Goal: Task Accomplishment & Management: Manage account settings

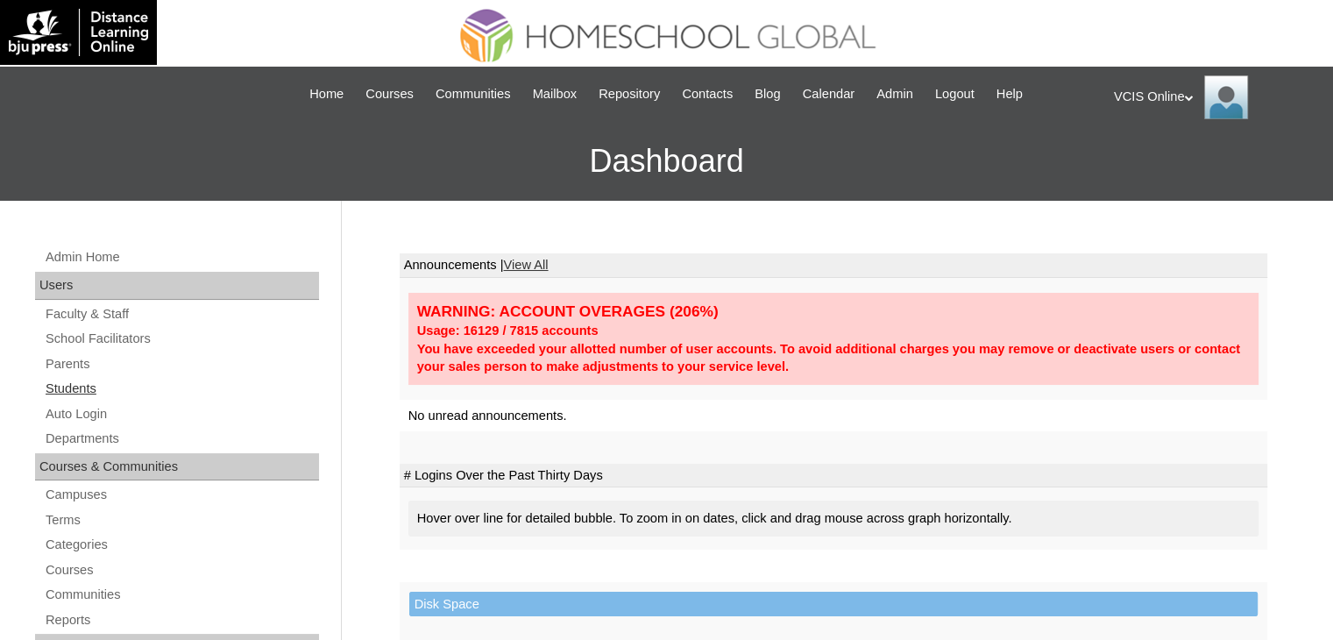
click at [86, 394] on link "Students" at bounding box center [181, 389] width 275 height 22
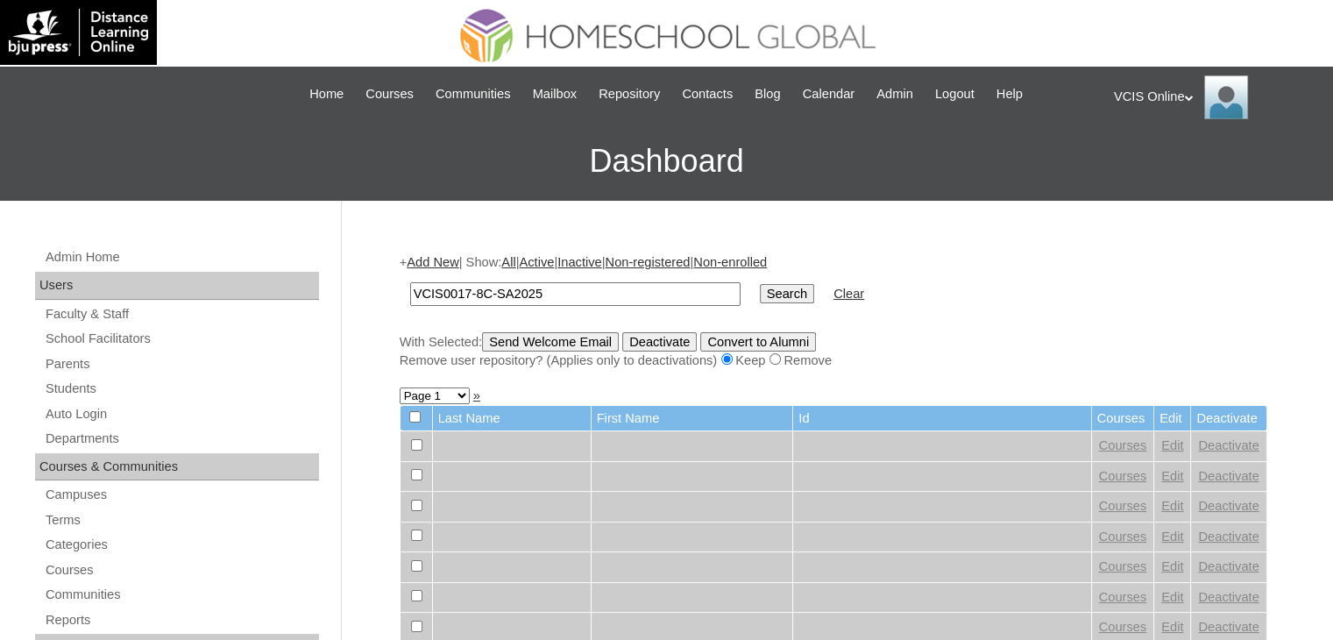
type input "VCIS0017-8C-SA2025"
click at [760, 291] on input "Search" at bounding box center [787, 293] width 54 height 19
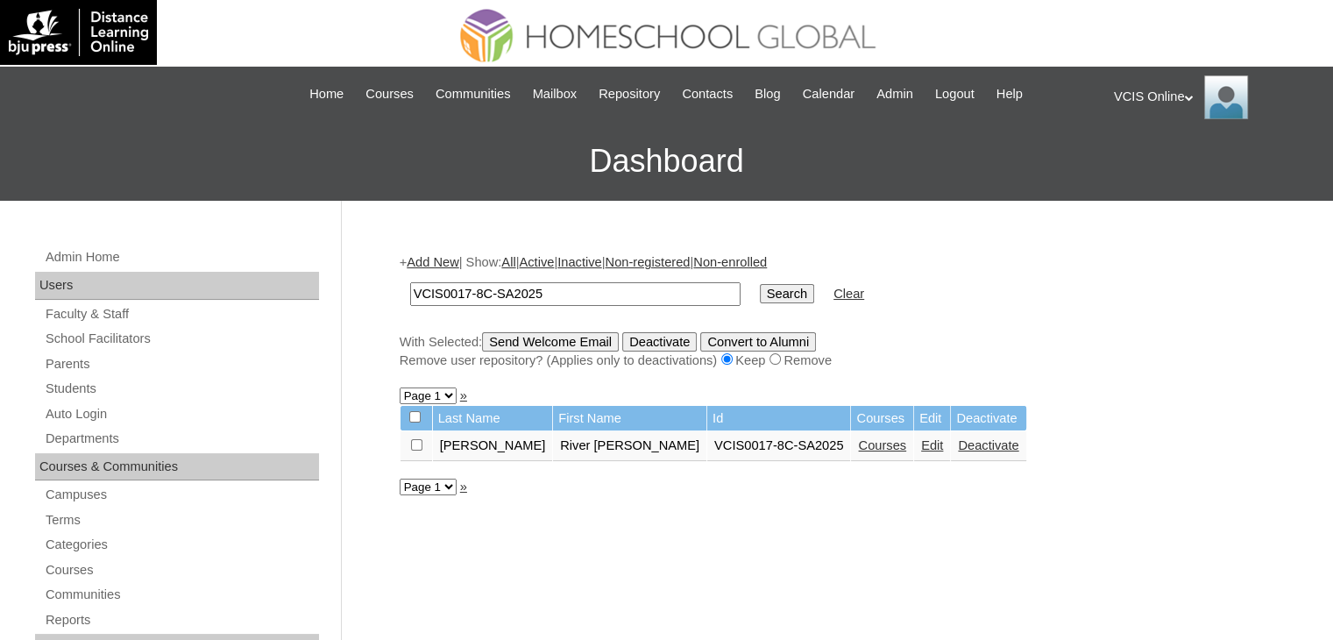
scroll to position [95, 0]
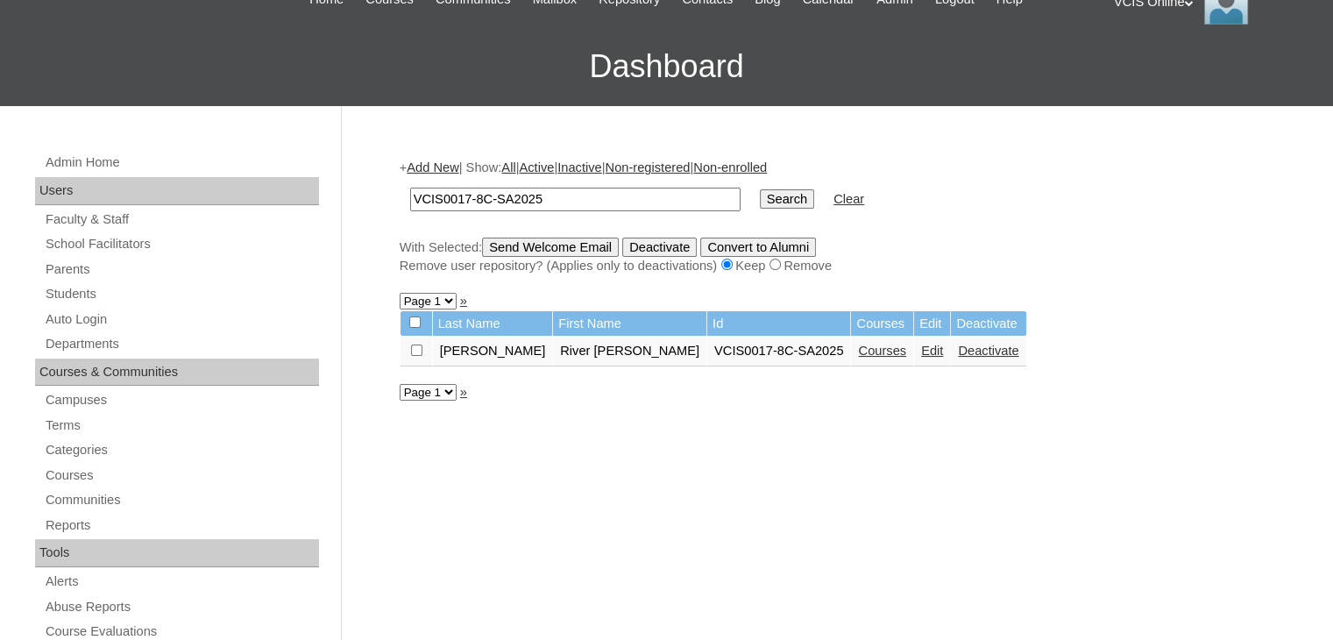
click at [858, 348] on link "Courses" at bounding box center [882, 351] width 48 height 14
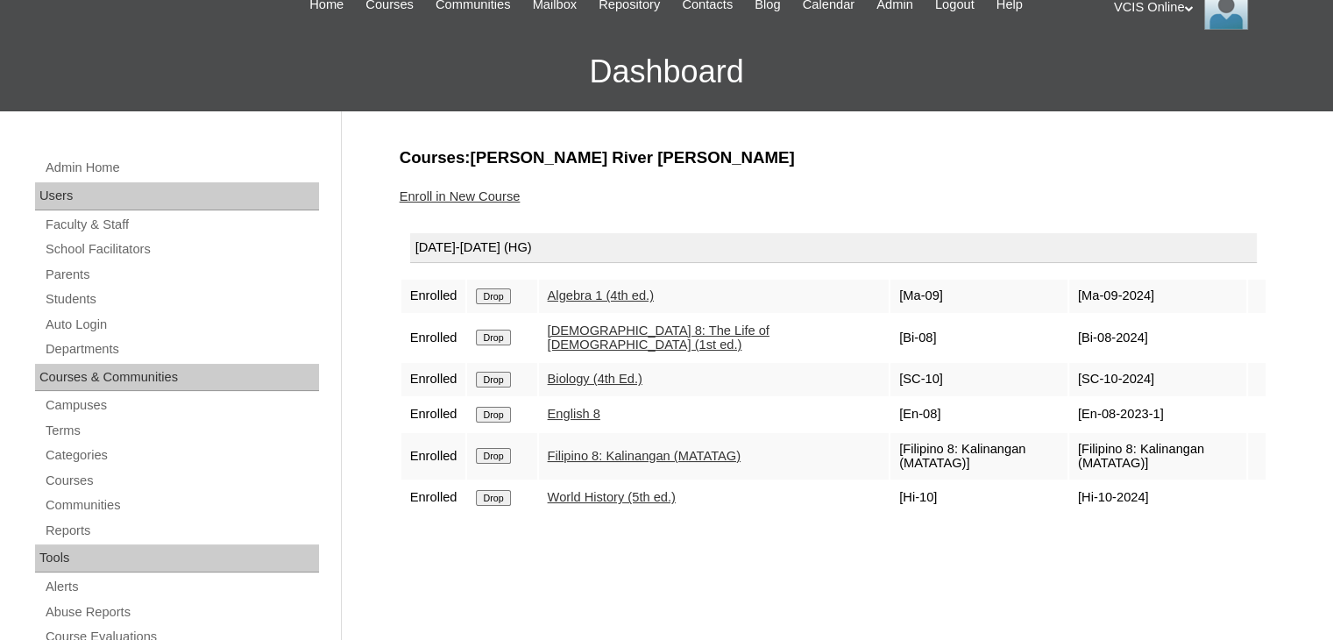
scroll to position [90, 0]
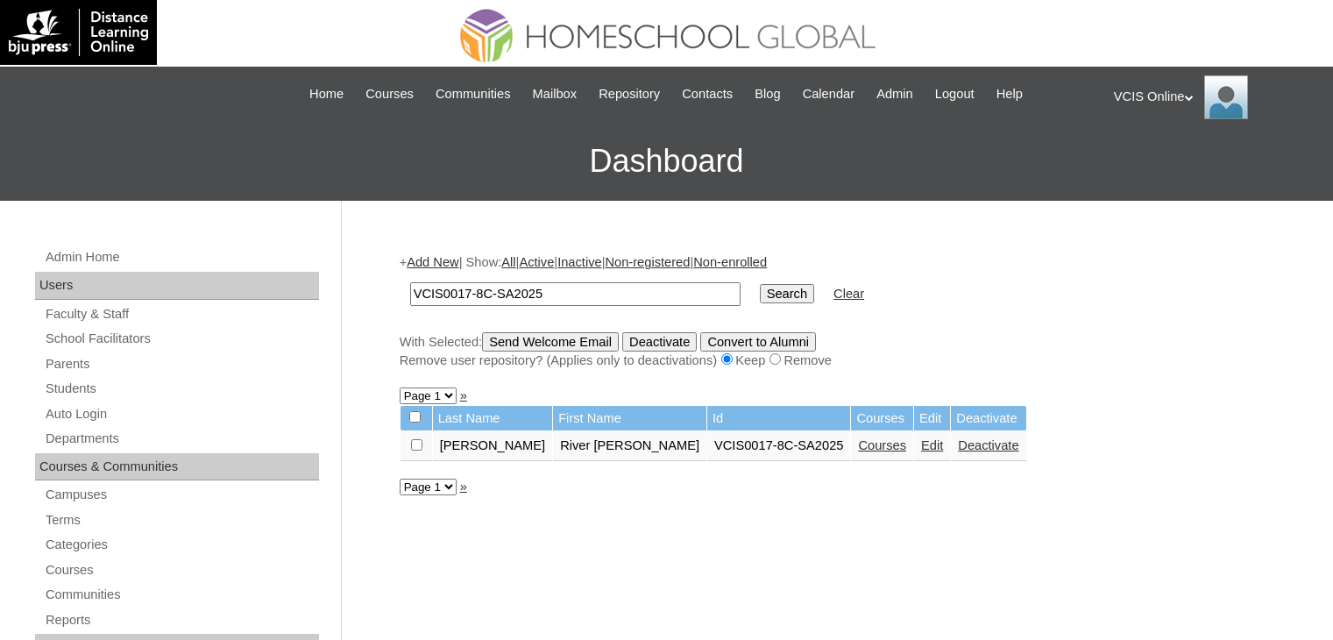
scroll to position [82, 0]
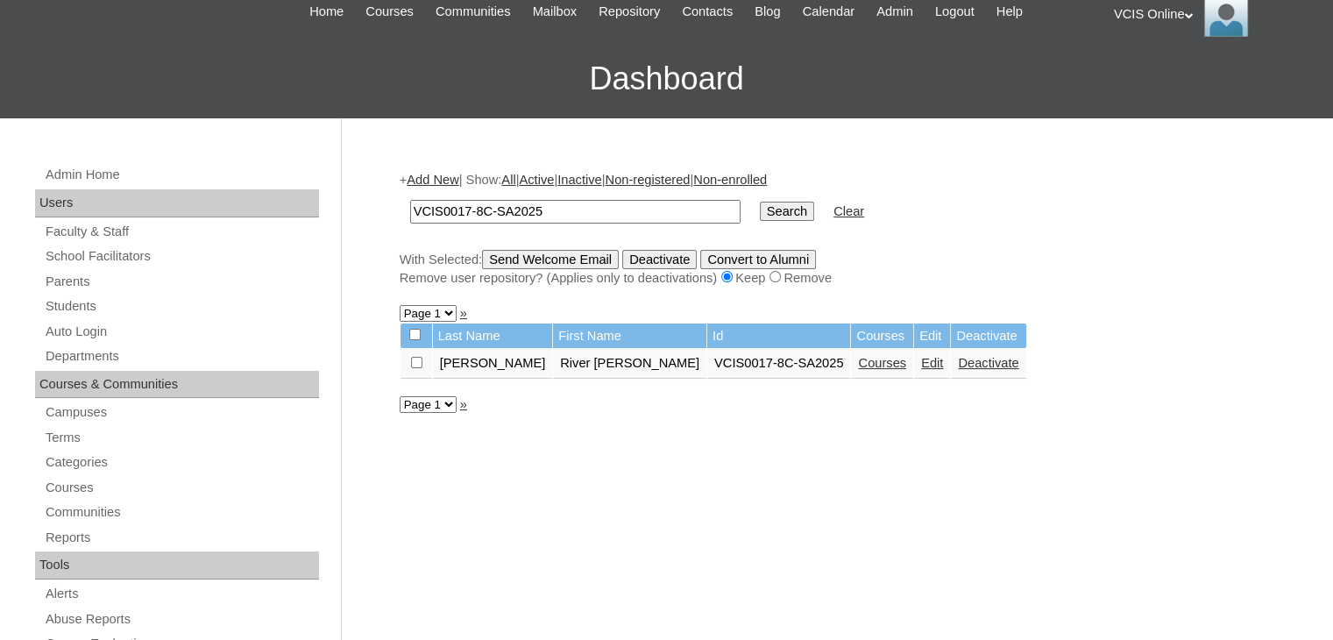
click at [921, 364] on link "Edit" at bounding box center [932, 363] width 22 height 14
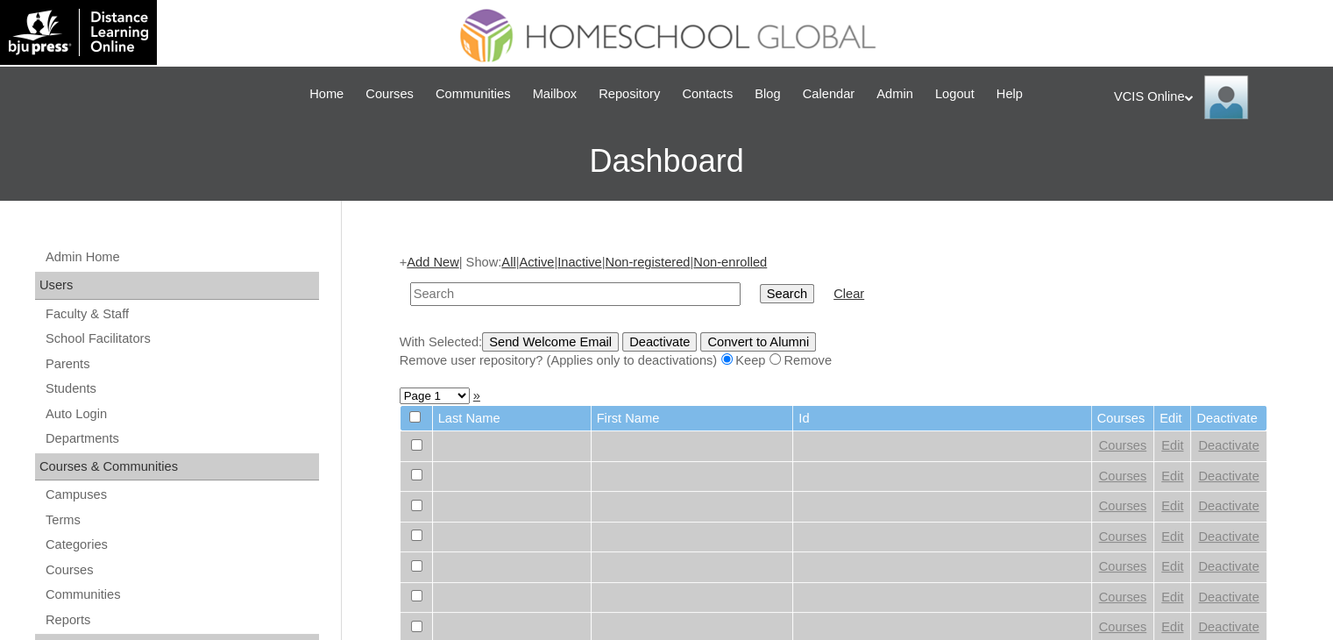
click at [610, 292] on input "text" at bounding box center [575, 294] width 330 height 24
paste input "VCIS0018-8C-SA2025"
type input "VCIS0018-8C-SA2025"
click at [760, 296] on input "Search" at bounding box center [787, 293] width 54 height 19
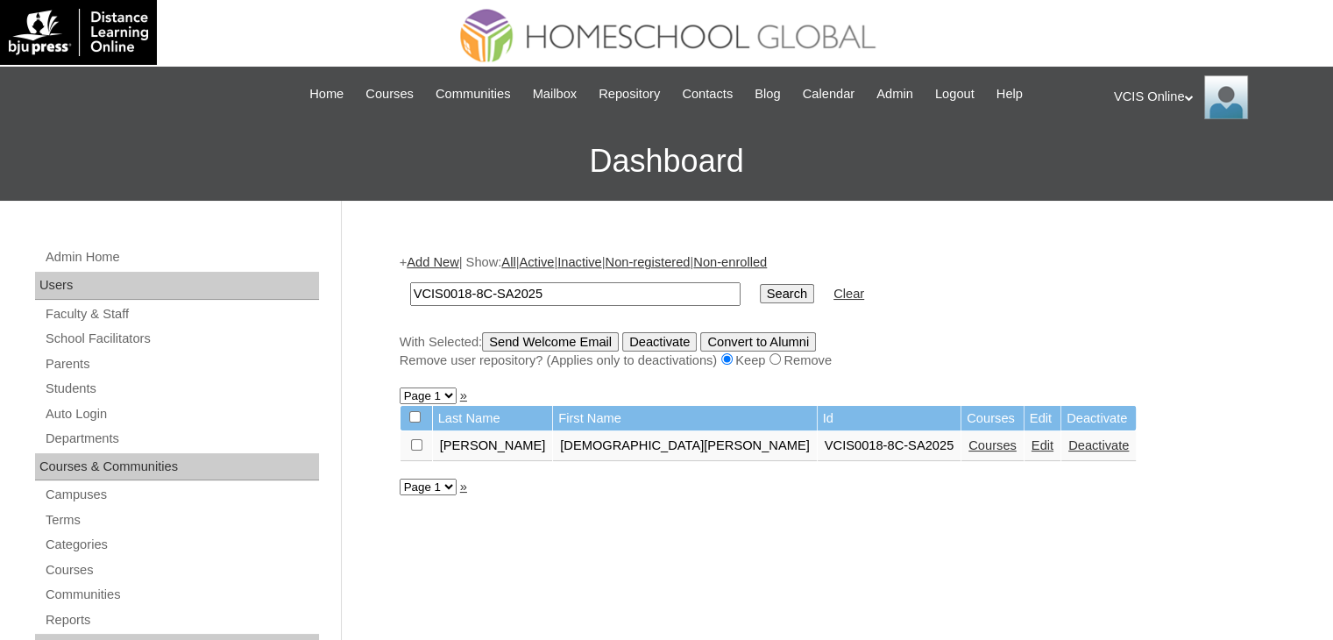
scroll to position [199, 0]
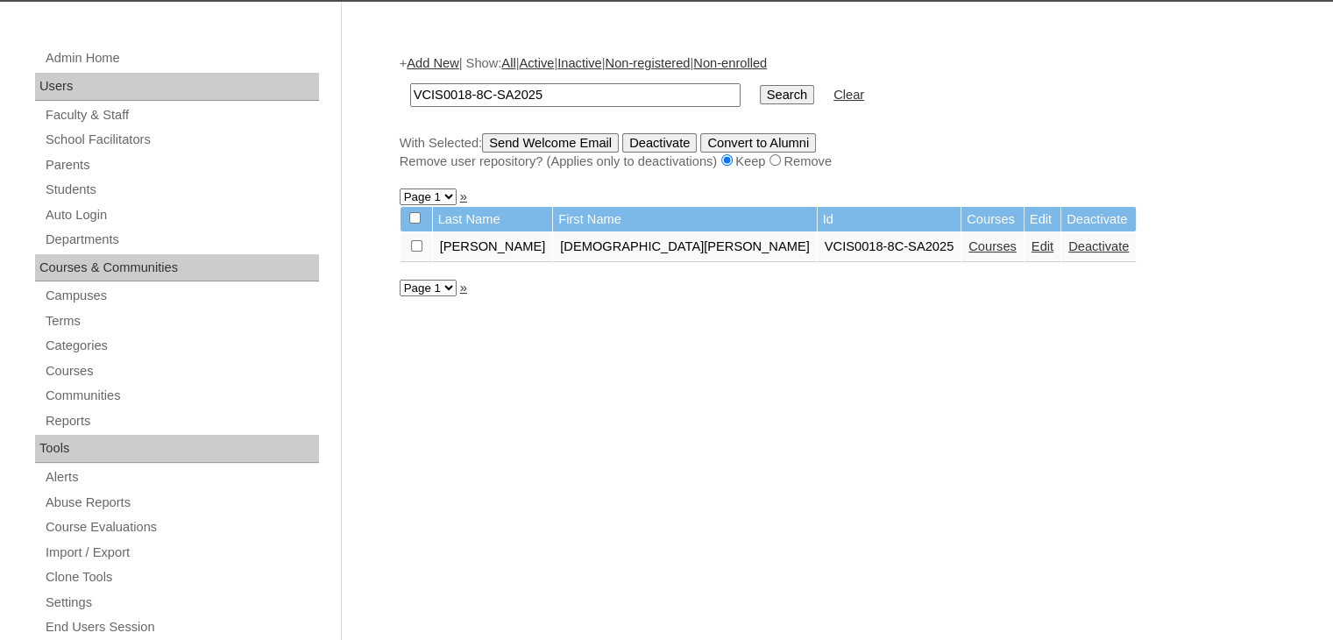
click at [969, 246] on link "Courses" at bounding box center [993, 246] width 48 height 14
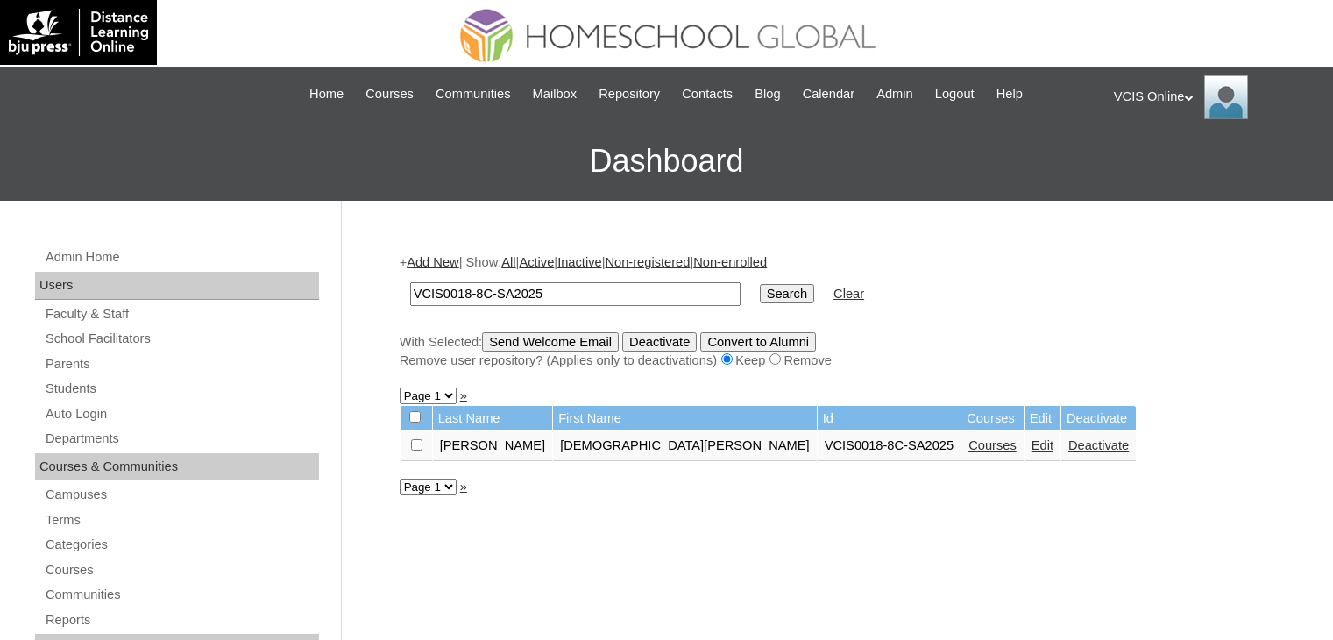
scroll to position [199, 0]
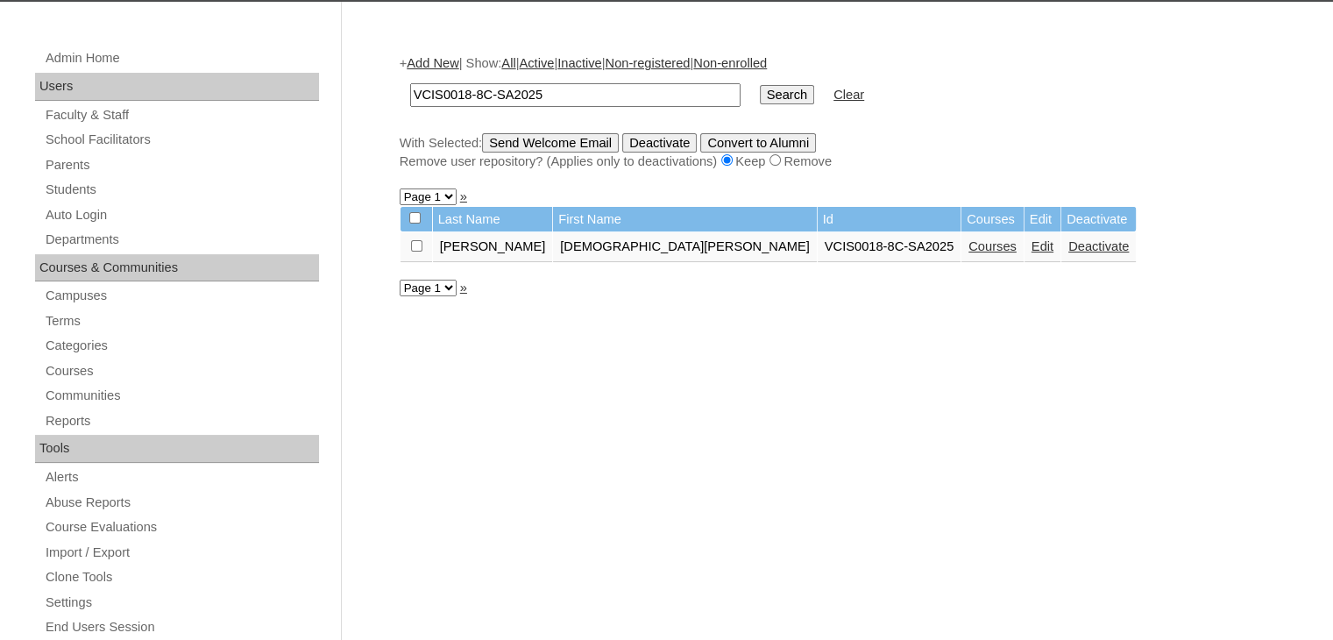
click at [1032, 252] on link "Edit" at bounding box center [1043, 246] width 22 height 14
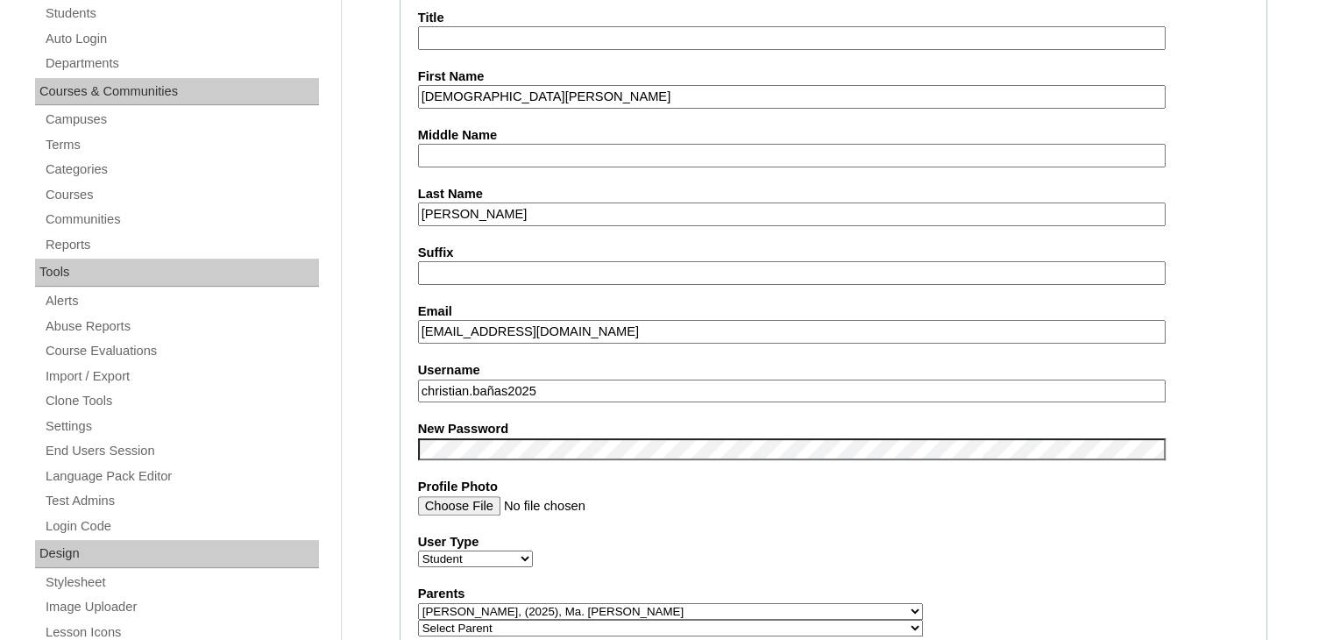
scroll to position [769, 0]
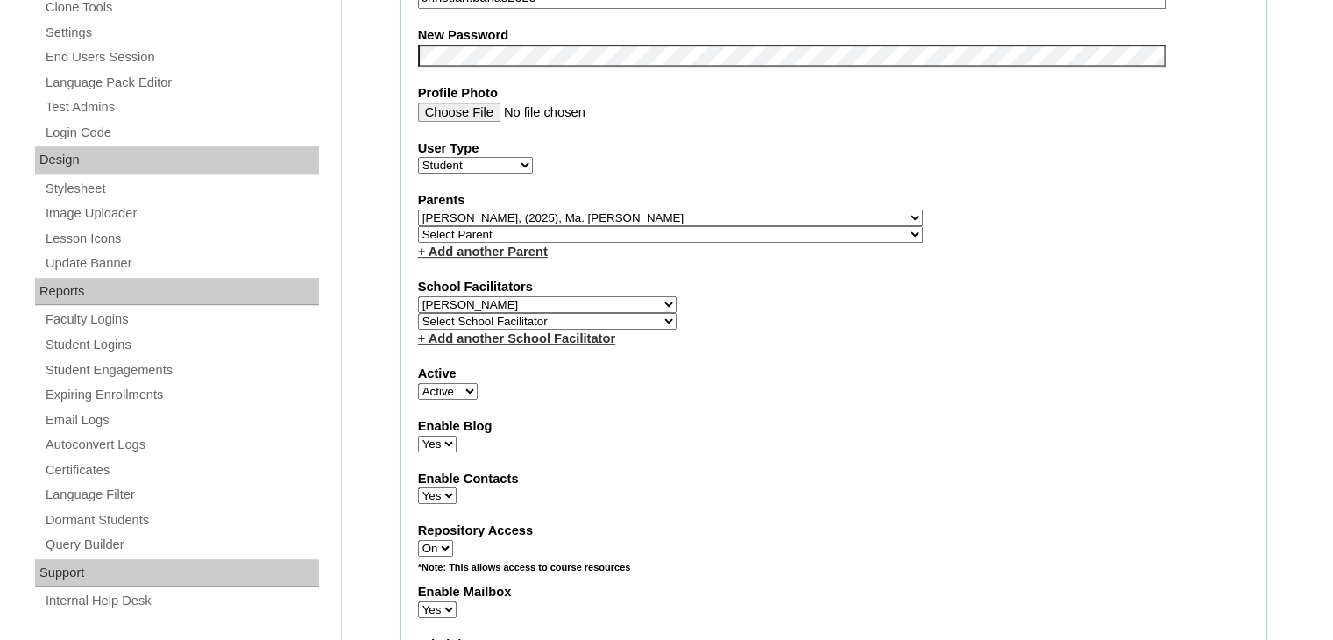
click at [588, 296] on select "Select School Facilitator Norman Añain Ruffa Abadijas Mary Abella Gloryfe Abion…" at bounding box center [547, 304] width 259 height 17
select select "42052"
click at [418, 296] on select "Select School Facilitator Norman Añain Ruffa Abadijas Mary Abella Gloryfe Abion…" at bounding box center [547, 304] width 259 height 17
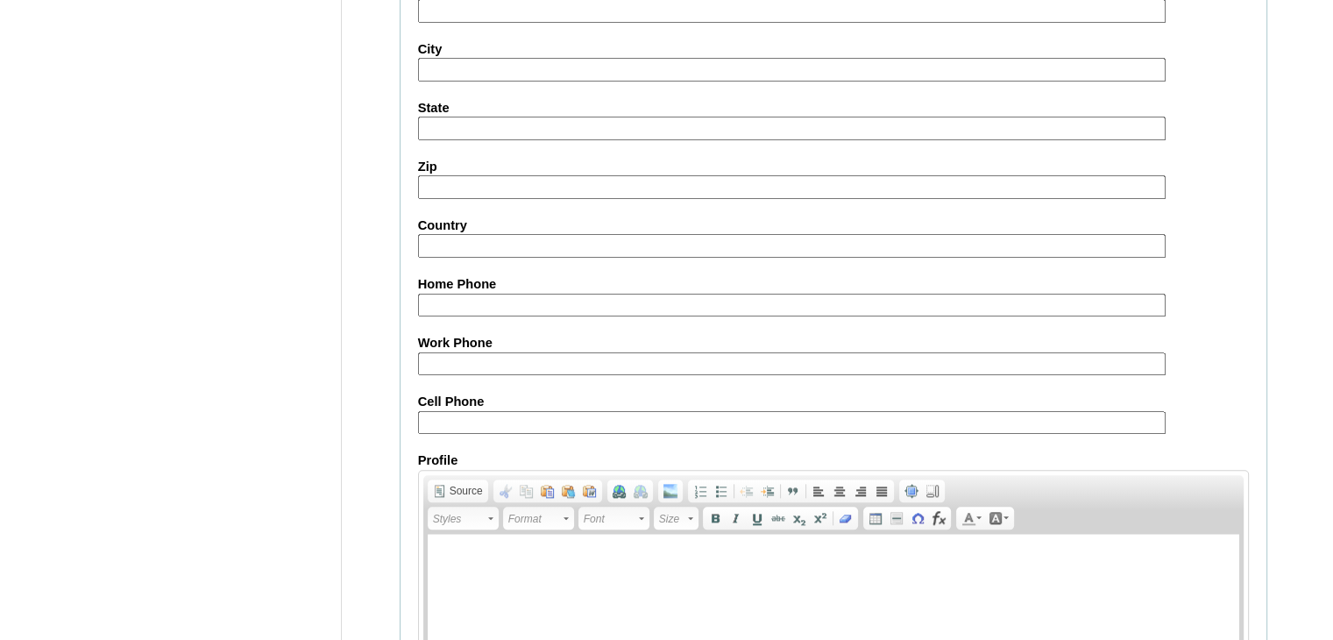
scroll to position [2028, 0]
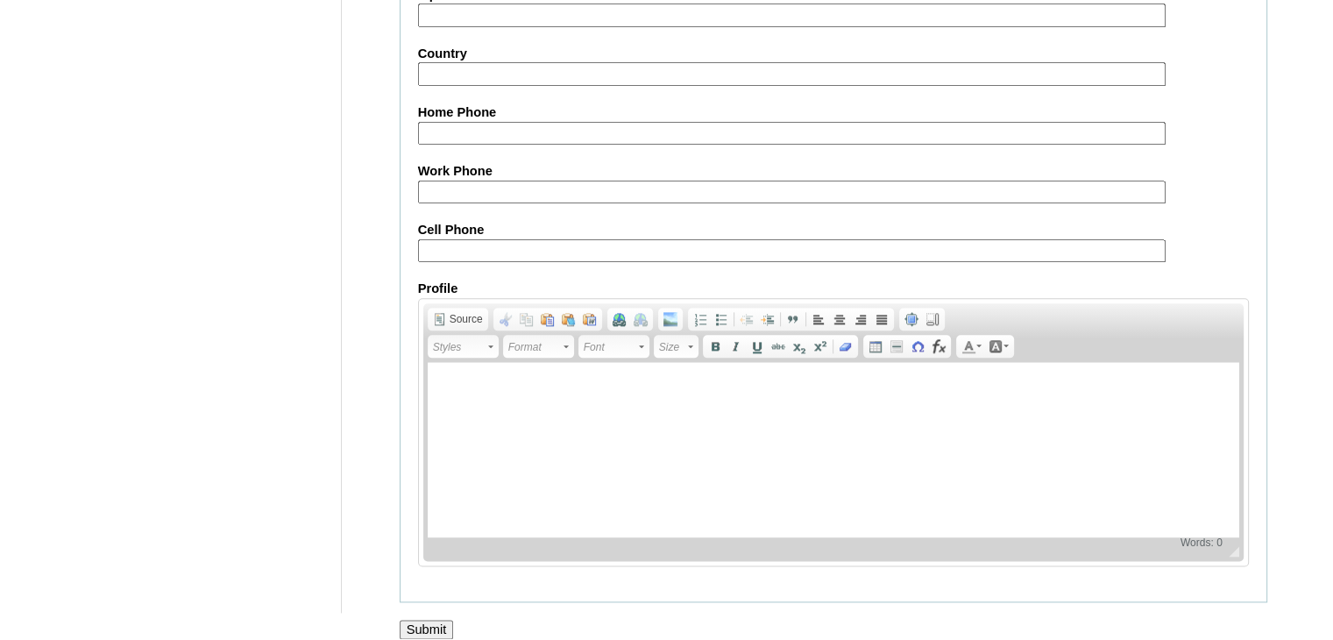
click at [417, 620] on input "Submit" at bounding box center [427, 629] width 54 height 19
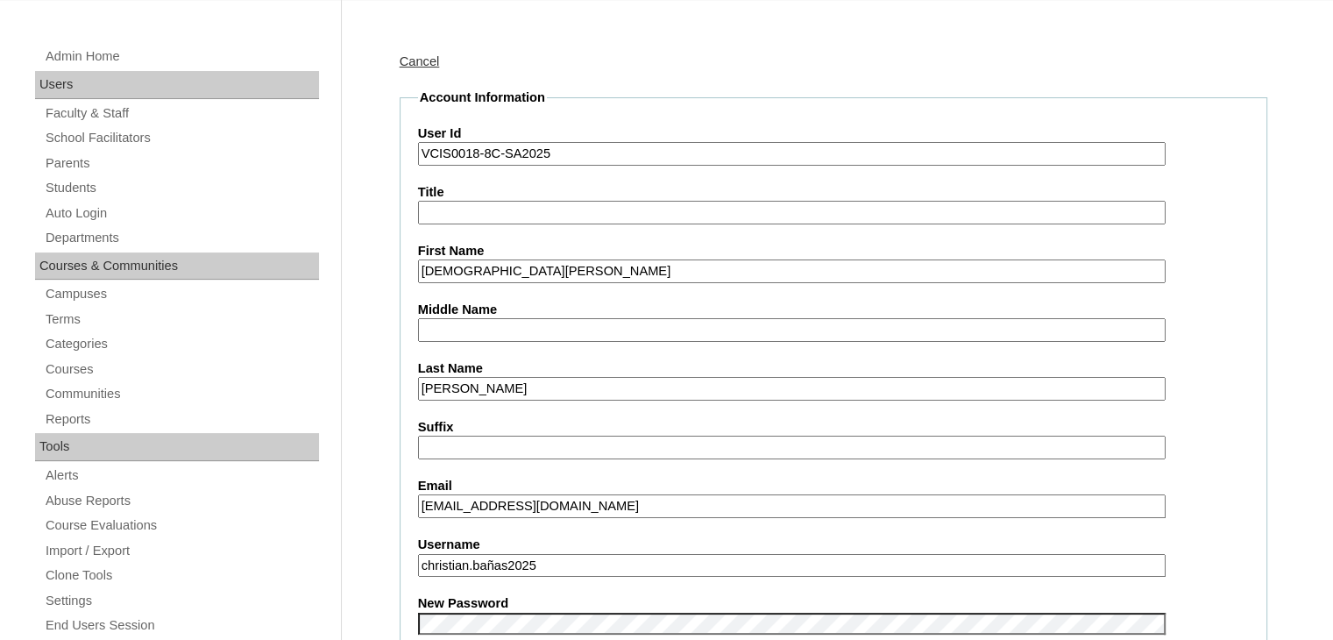
scroll to position [0, 0]
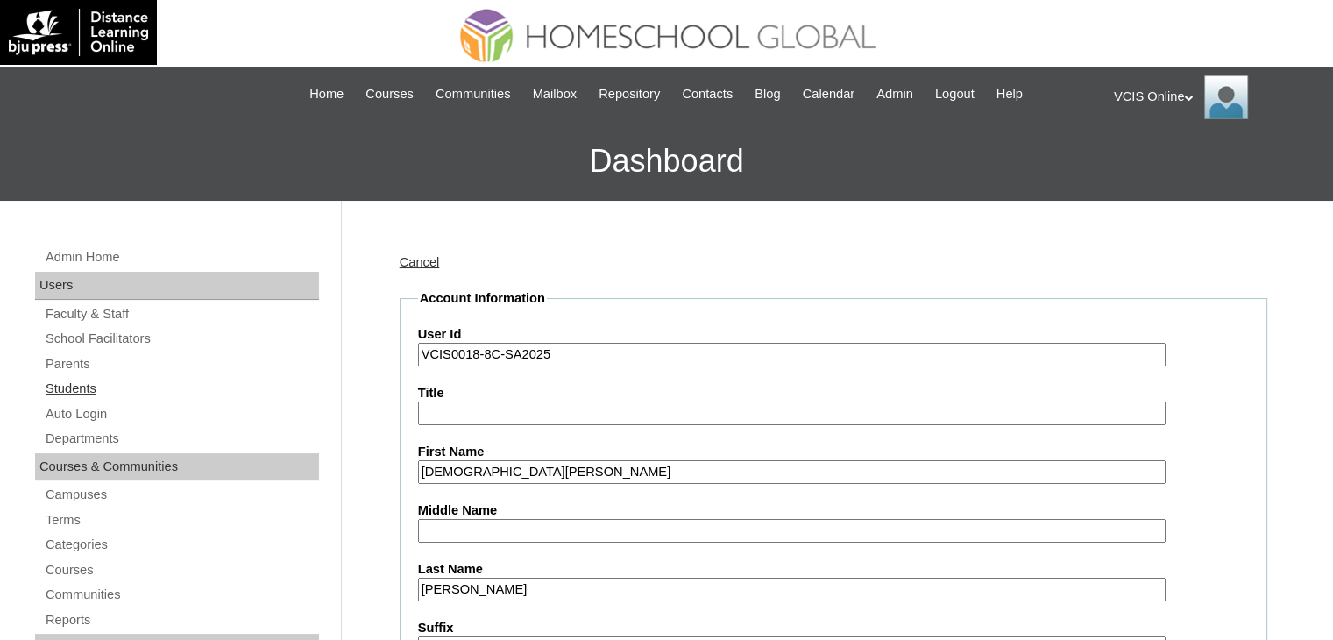
click at [89, 390] on link "Students" at bounding box center [181, 389] width 275 height 22
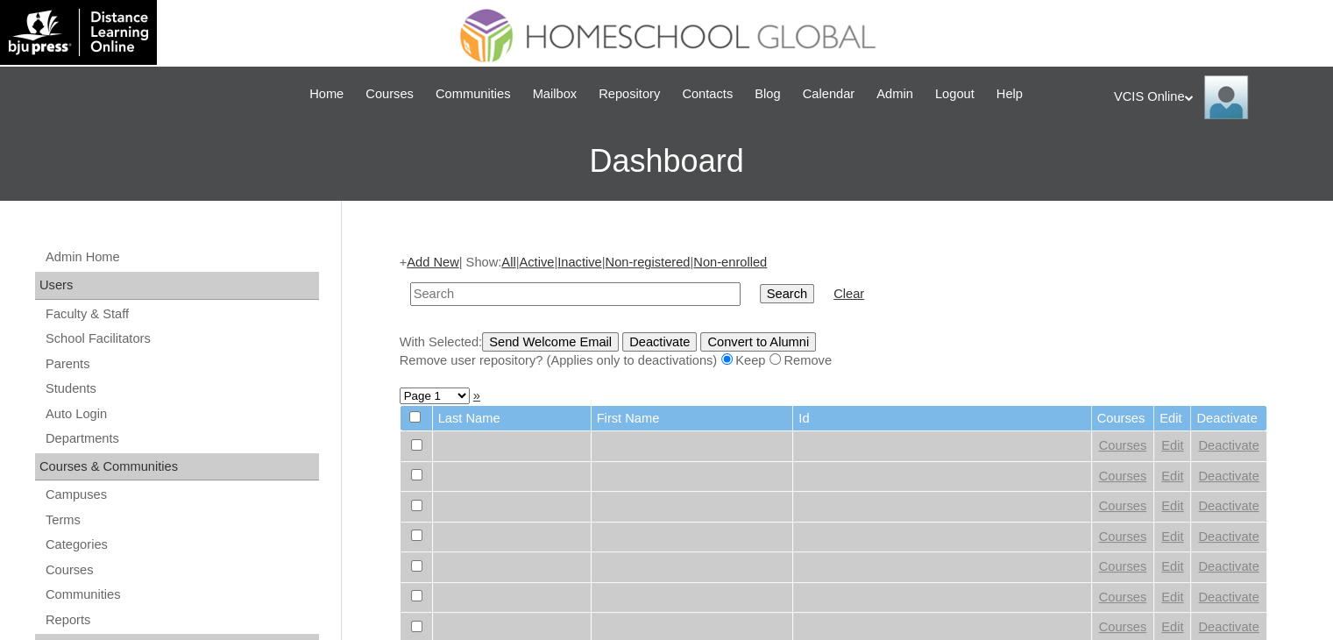
click at [593, 298] on input "text" at bounding box center [575, 294] width 330 height 24
paste input "VCIS0018-8C-SA2025"
type input "VCIS0018-8C-SA2025"
click at [760, 297] on input "Search" at bounding box center [787, 293] width 54 height 19
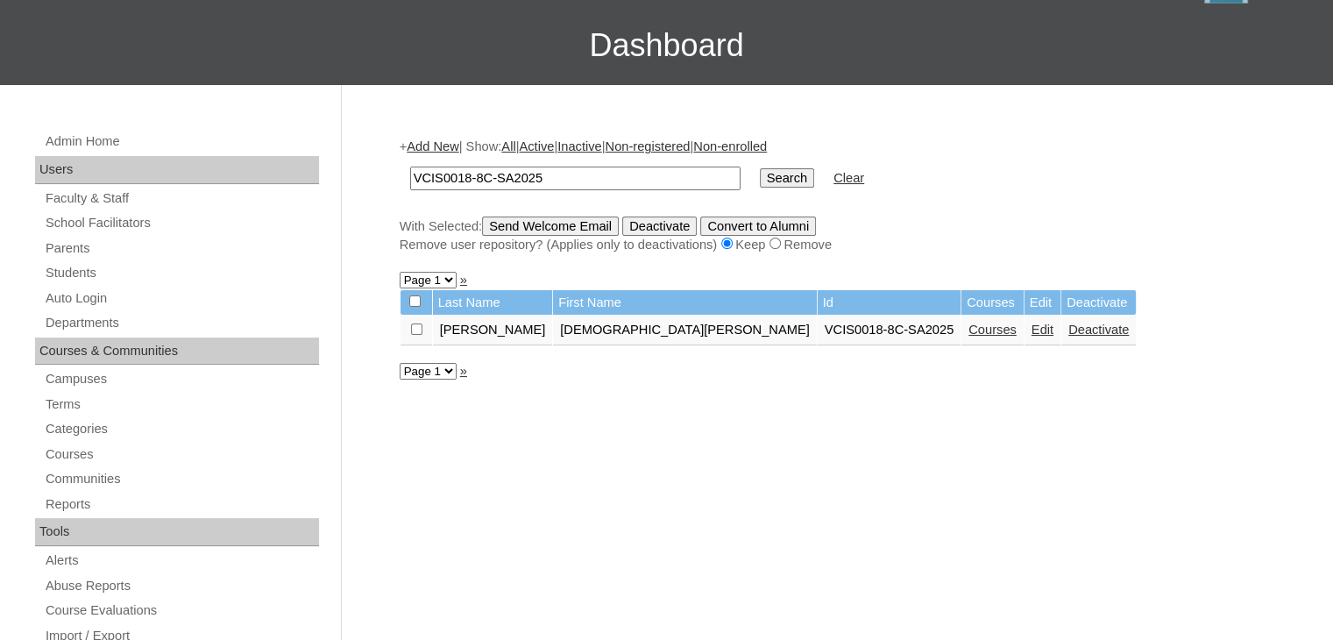
scroll to position [117, 0]
click at [1032, 323] on link "Edit" at bounding box center [1043, 329] width 22 height 14
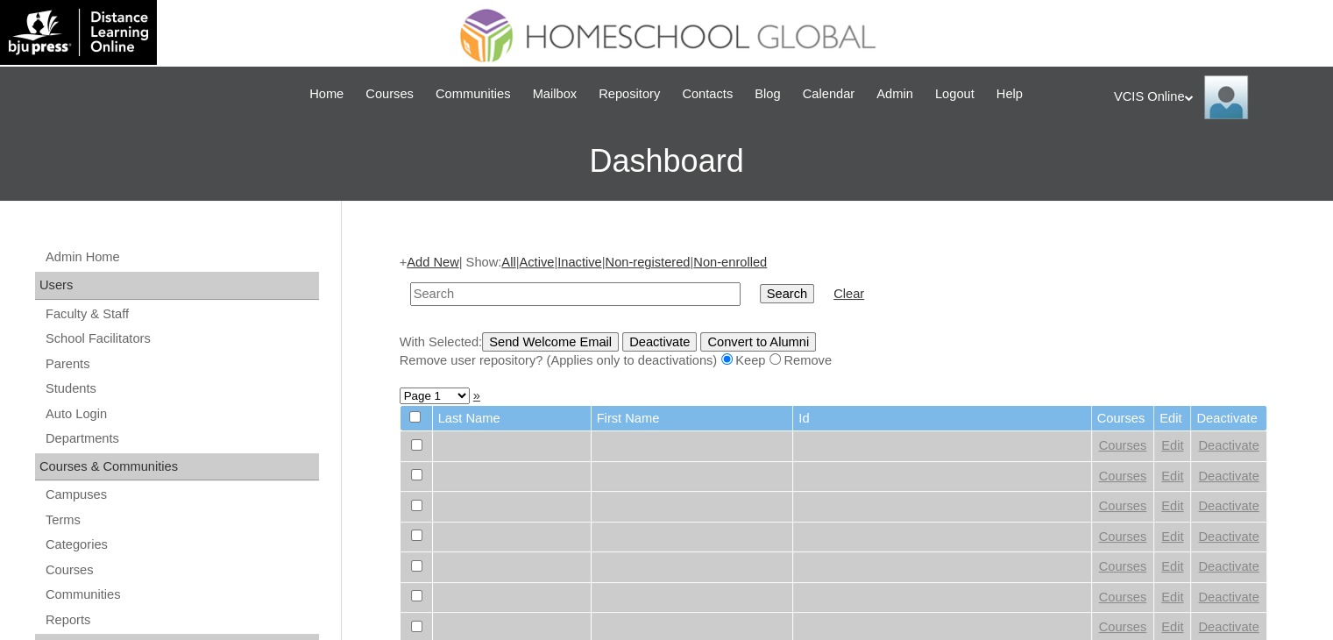
click at [501, 297] on input "text" at bounding box center [575, 294] width 330 height 24
paste input "VCIS0014-8A-SA2025"
type input "VCIS0014-8A-SA2025"
click at [760, 292] on input "Search" at bounding box center [787, 293] width 54 height 19
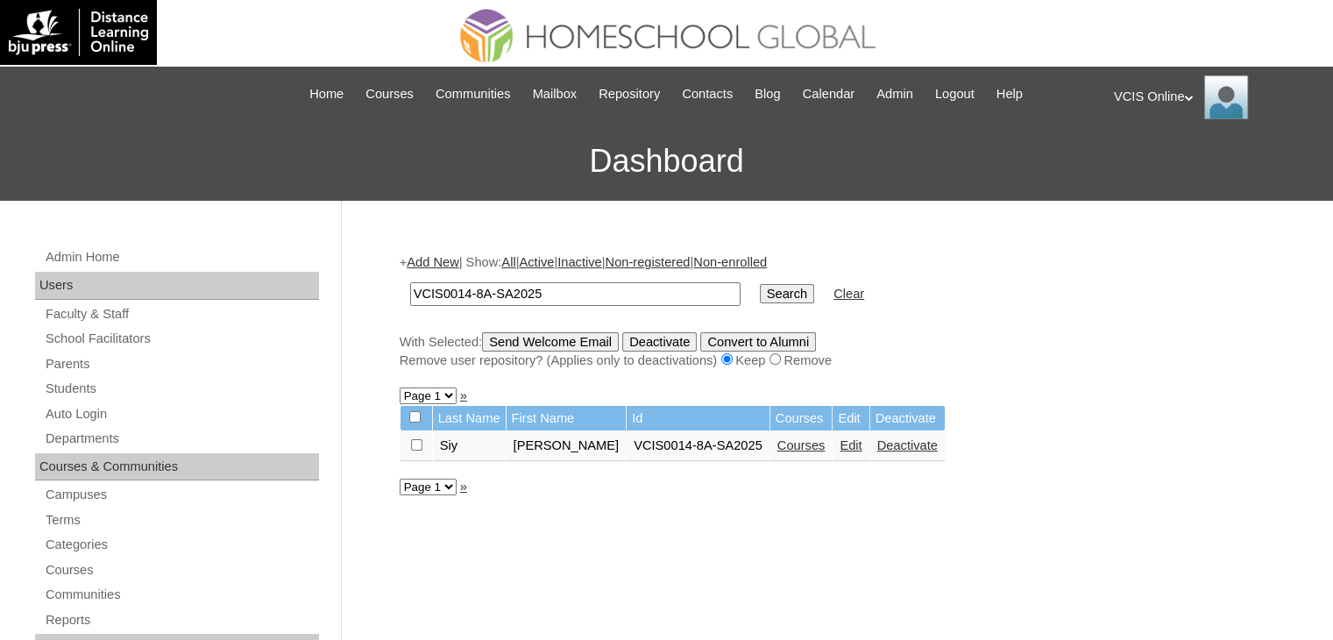
click at [840, 440] on link "Edit" at bounding box center [851, 445] width 22 height 14
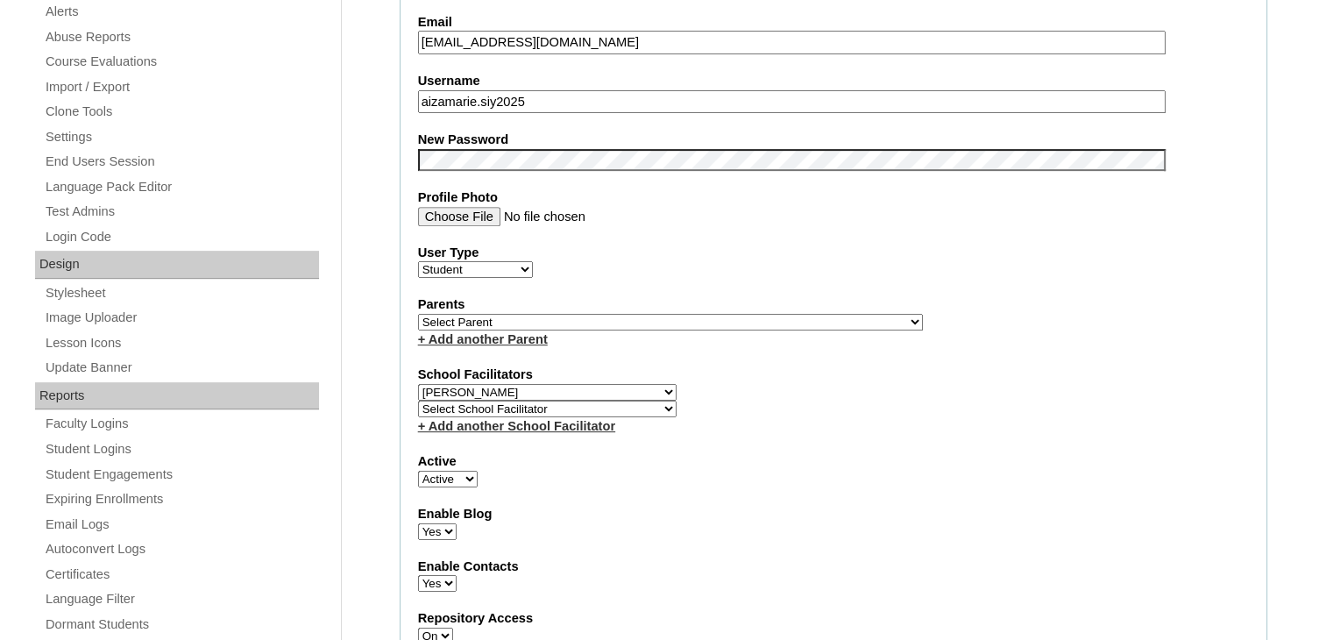
scroll to position [701, 0]
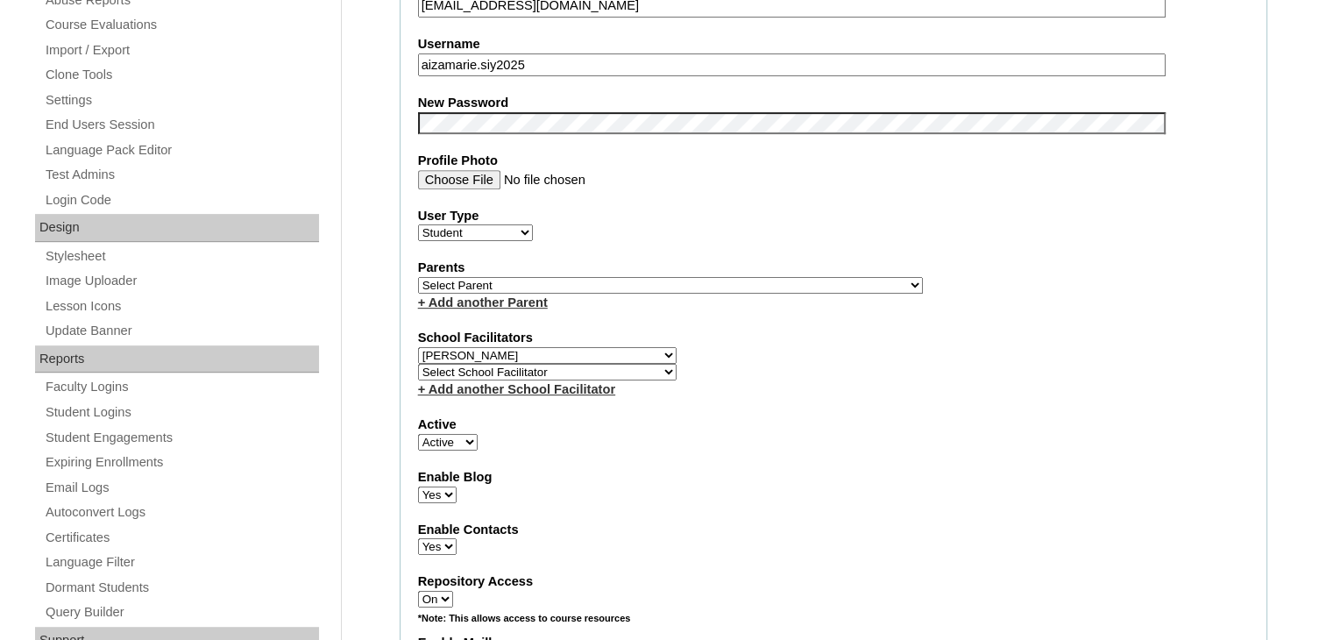
click at [600, 366] on select "Select School Facilitator [PERSON_NAME] [PERSON_NAME] Gloryfe [PERSON_NAME] [PE…" at bounding box center [547, 372] width 259 height 17
click at [652, 359] on div "School Facilitators Select School Facilitator [PERSON_NAME] [PERSON_NAME] [PERS…" at bounding box center [833, 363] width 831 height 69
click at [614, 350] on select "Select School Facilitator [PERSON_NAME] [PERSON_NAME] Gloryfe [PERSON_NAME] [PE…" at bounding box center [547, 355] width 259 height 17
click at [796, 320] on fieldset "Account Information User Id VCIS0014-8A-SA2025 Title First Name [PERSON_NAME] M…" at bounding box center [834, 298] width 868 height 1420
click at [557, 364] on select "Select School Facilitator [PERSON_NAME] [PERSON_NAME] Gloryfe [PERSON_NAME] [PE…" at bounding box center [547, 372] width 259 height 17
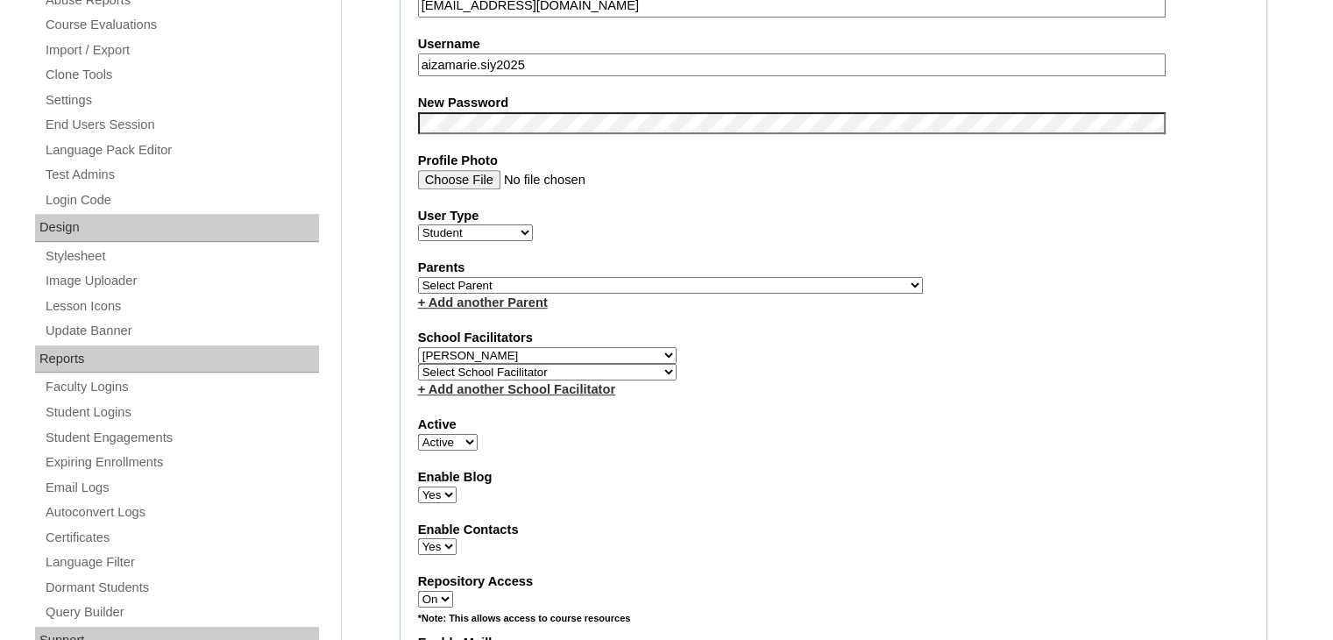
click at [557, 364] on select "Select School Facilitator [PERSON_NAME] [PERSON_NAME] Gloryfe [PERSON_NAME] [PE…" at bounding box center [547, 372] width 259 height 17
click at [557, 364] on select "Select School Facilitator Norman Añain Ruffa Abadijas Mary Abella Gloryfe Abion…" at bounding box center [547, 372] width 259 height 17
click at [575, 348] on select "Select School Facilitator Norman Añain Ruffa Abadijas Mary Abella Gloryfe Abion…" at bounding box center [547, 355] width 259 height 17
click at [418, 347] on select "Select School Facilitator Norman Añain Ruffa Abadijas Mary Abella Gloryfe Abion…" at bounding box center [547, 355] width 259 height 17
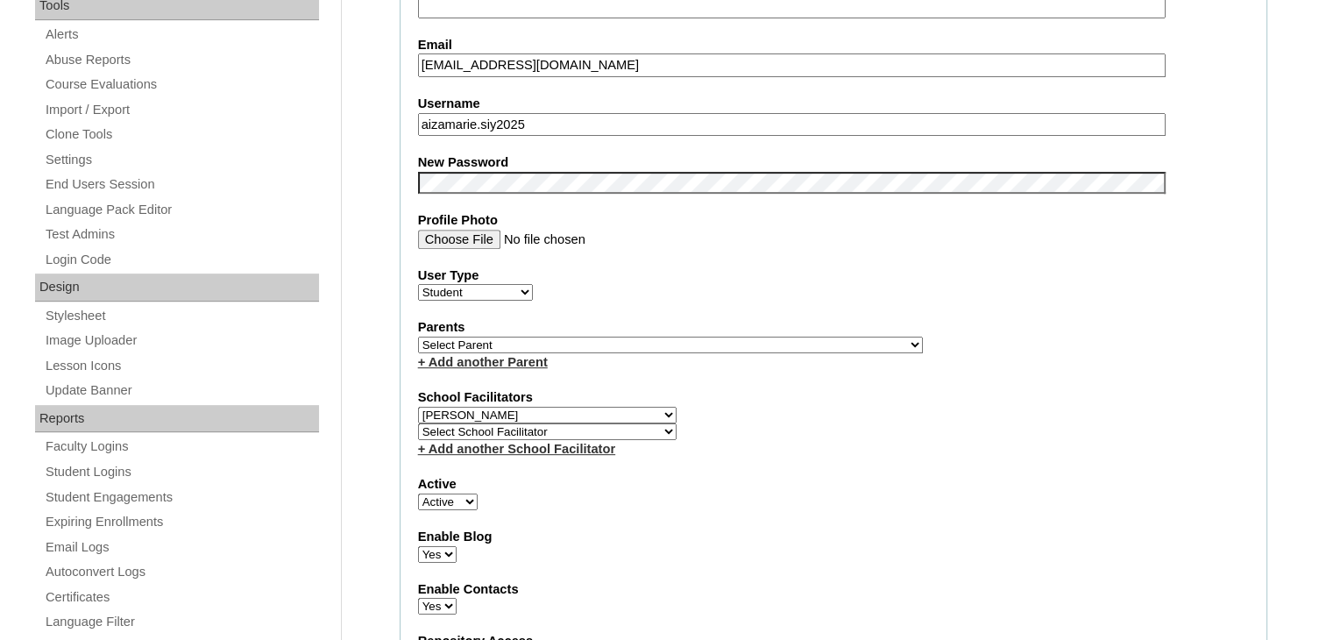
scroll to position [643, 0]
click at [610, 352] on div "+ Add another Parent" at bounding box center [833, 361] width 831 height 18
click at [610, 336] on select "Select Parent , , , , , , , , , , , , , , , , , , , , , , , , , , , , , , , , ,…" at bounding box center [670, 344] width 505 height 17
click at [720, 337] on select "Select Parent , , , , , , , , , , , , , , , , , , , , , , , , , , , , , , , , ,…" at bounding box center [670, 344] width 505 height 17
select select "42498"
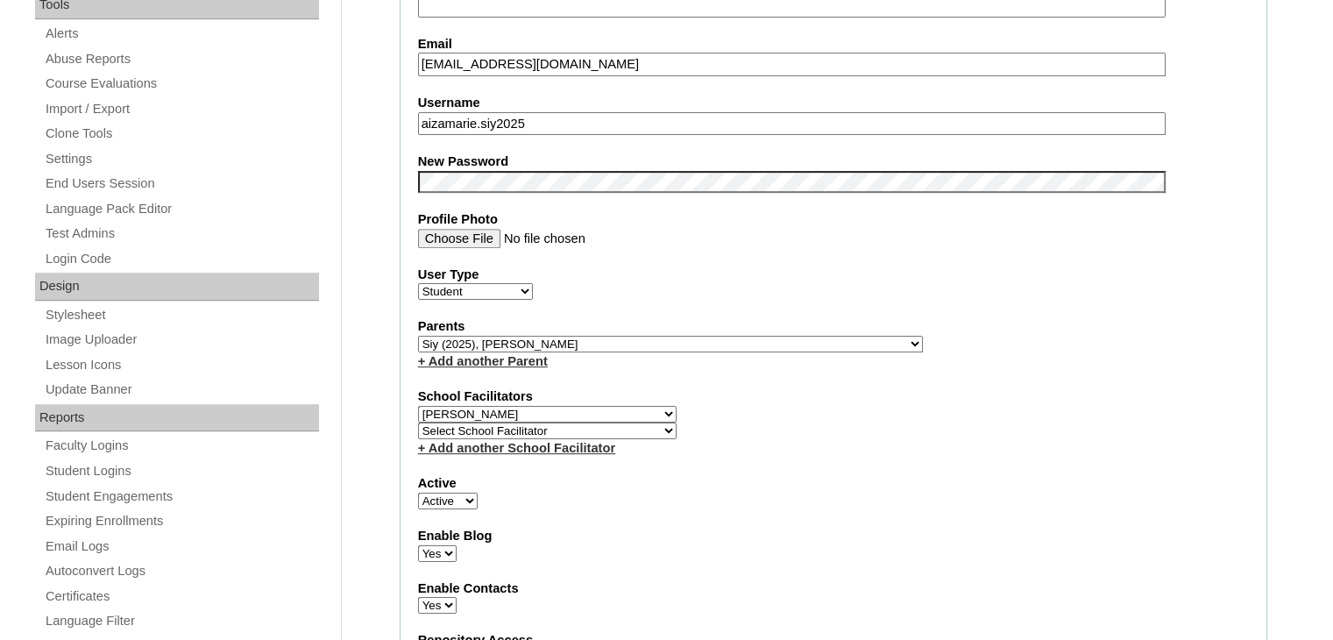
click at [418, 336] on select "Select Parent , , , , , , , , , , , , , , , , , , , , , , , , , , , , , , , , ,…" at bounding box center [670, 344] width 505 height 17
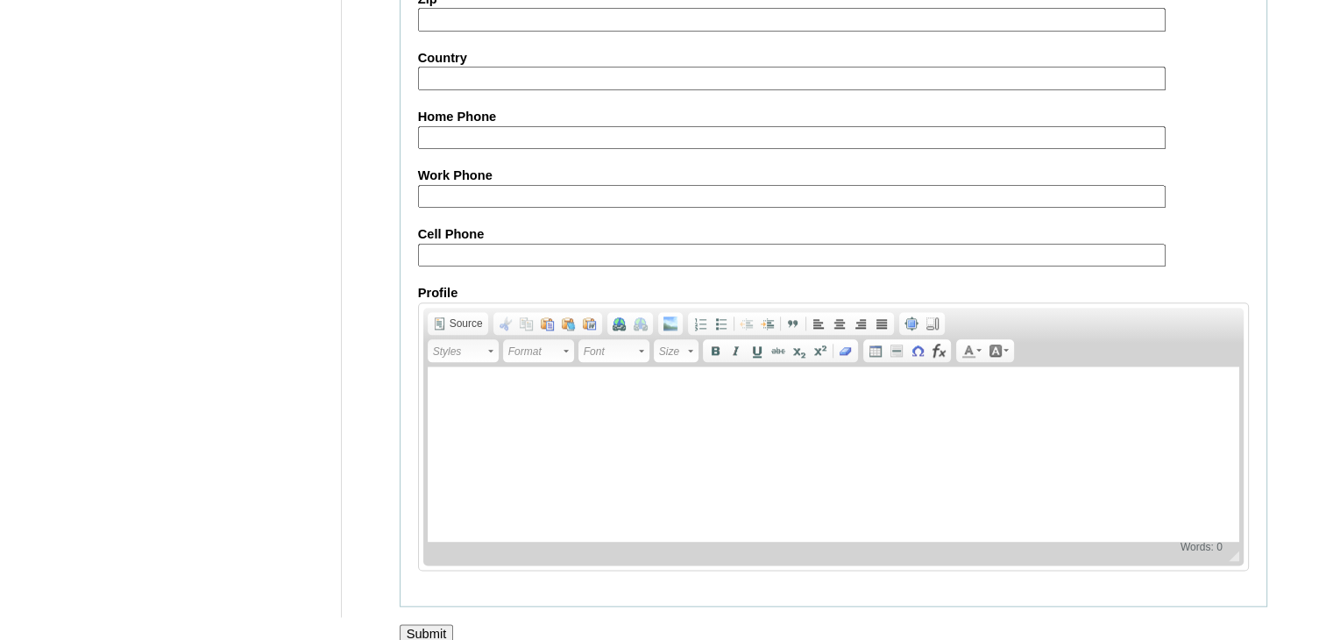
scroll to position [2013, 0]
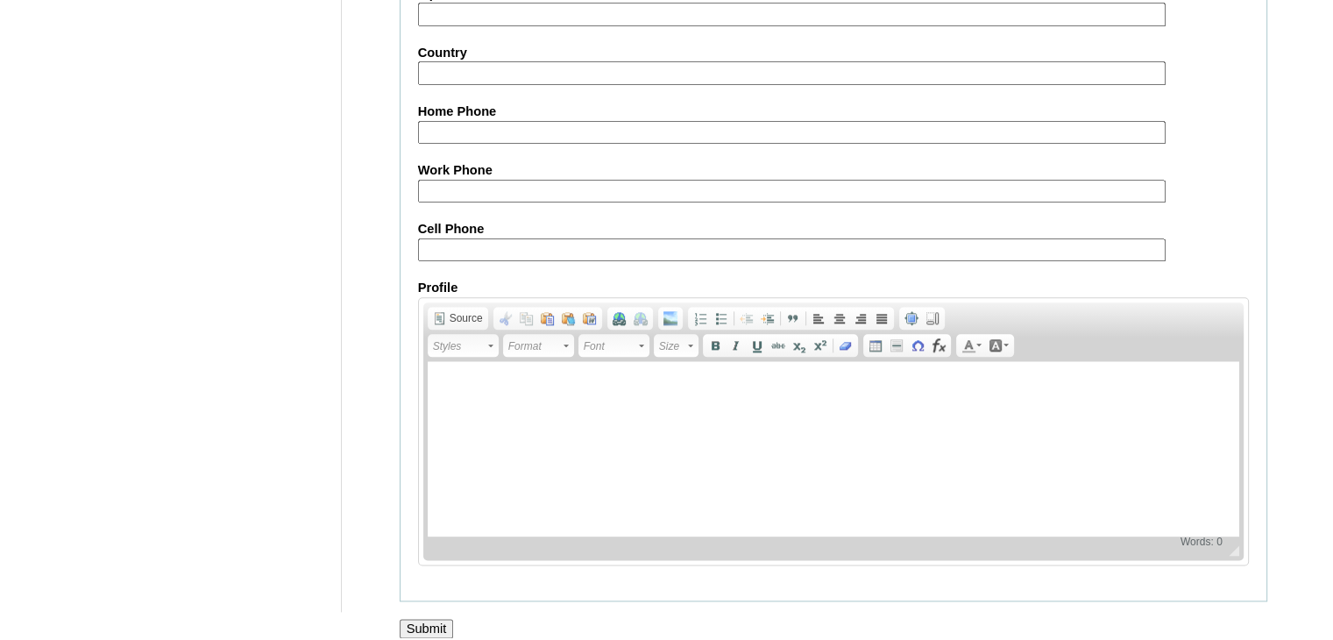
click at [418, 619] on input "Submit" at bounding box center [427, 628] width 54 height 19
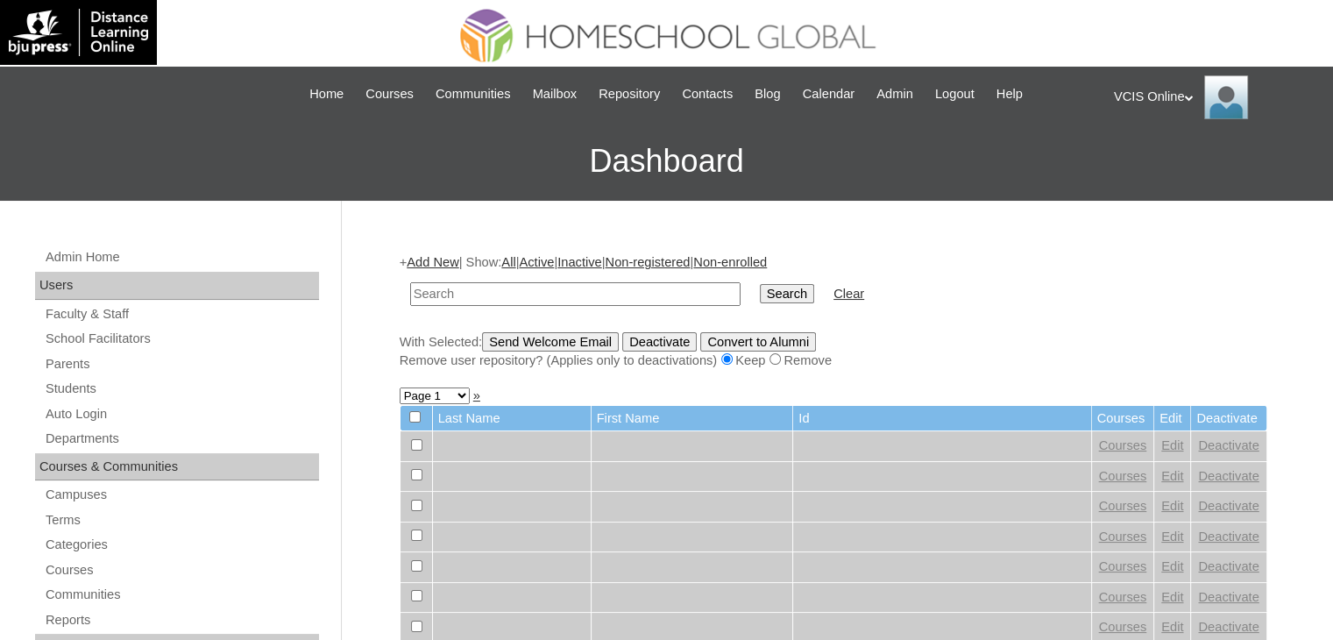
click at [1181, 93] on div "VCIS Online My Profile My Settings Logout" at bounding box center [1215, 97] width 202 height 44
click at [1154, 166] on span "Logout" at bounding box center [1145, 164] width 35 height 13
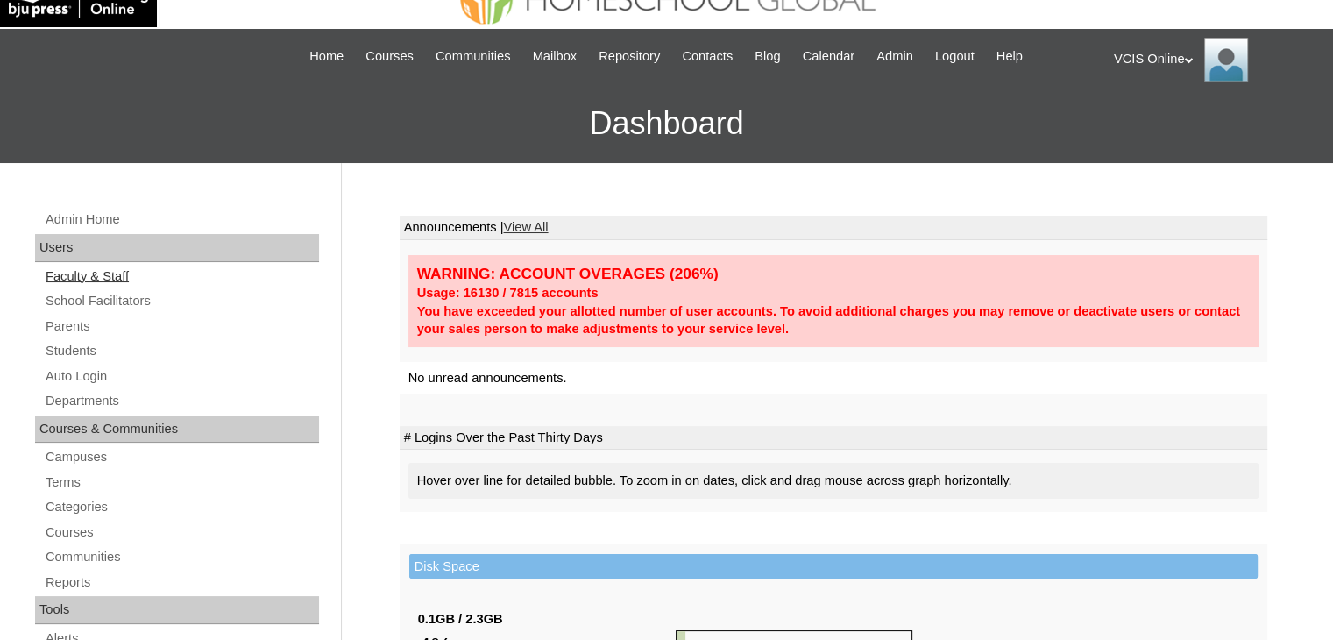
scroll to position [58, 0]
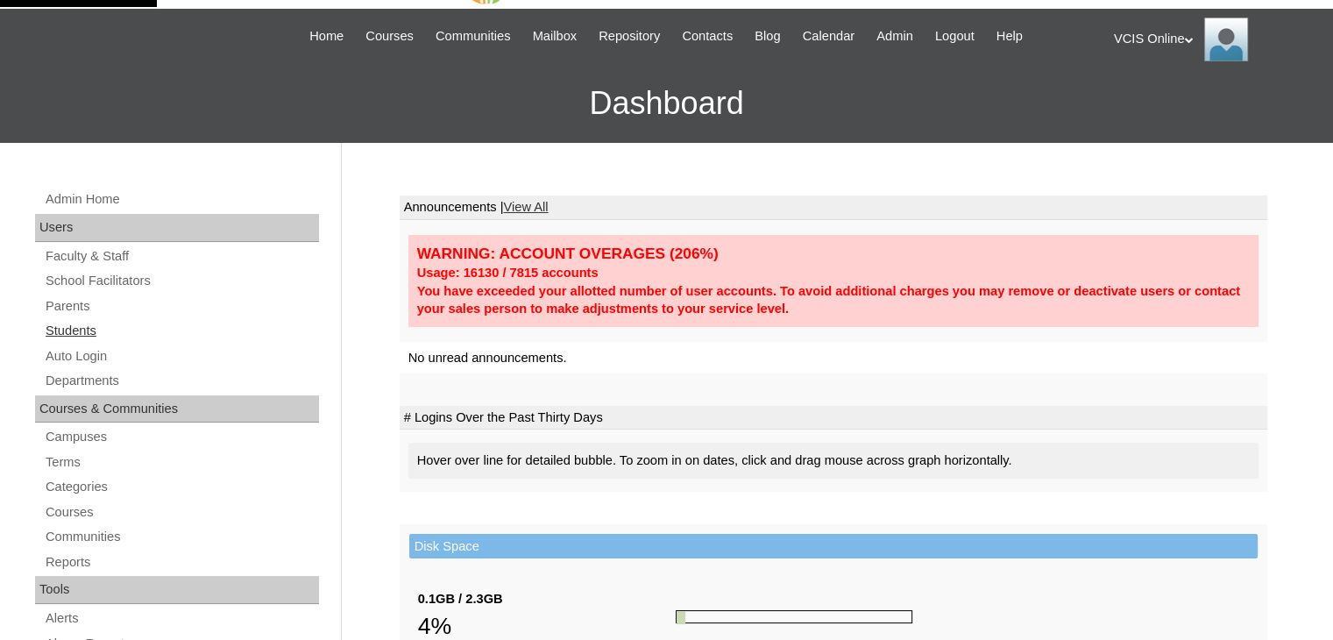
click at [96, 328] on link "Students" at bounding box center [181, 331] width 275 height 22
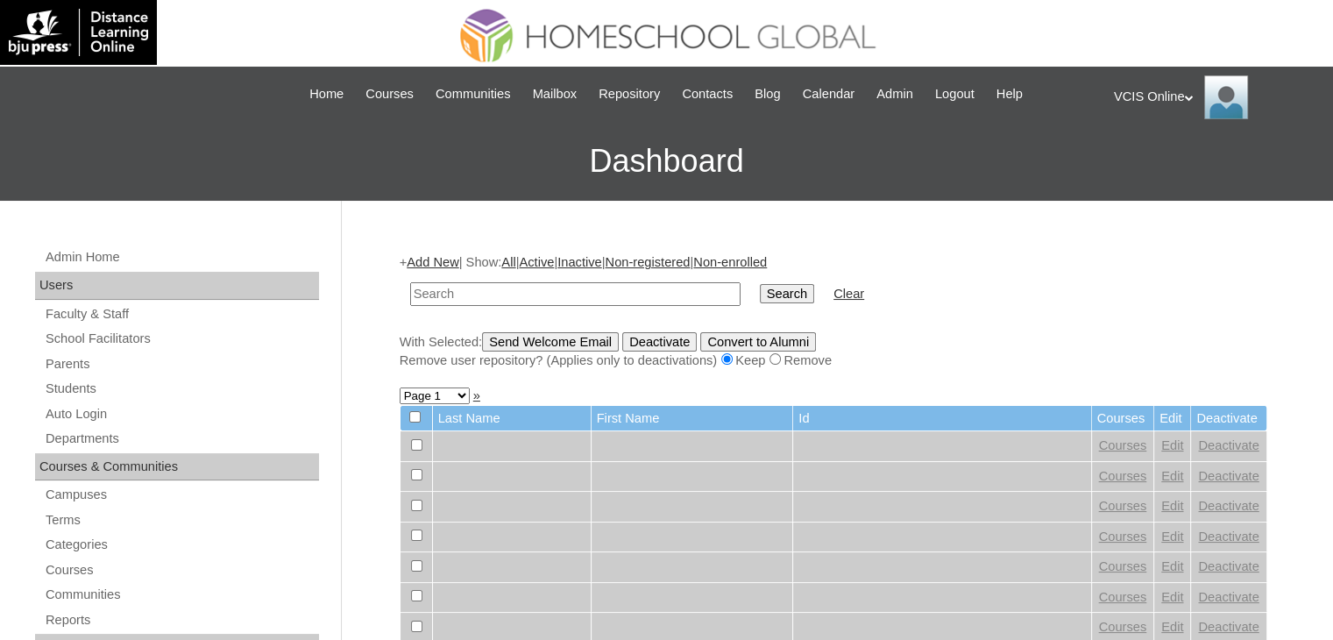
click at [573, 282] on input "text" at bounding box center [575, 294] width 330 height 24
click at [566, 288] on input "text" at bounding box center [575, 294] width 330 height 24
paste input "VCIS0014-8A-SA2025"
type input "VCIS0014-8A-SA2025"
click at [760, 290] on input "Search" at bounding box center [787, 293] width 54 height 19
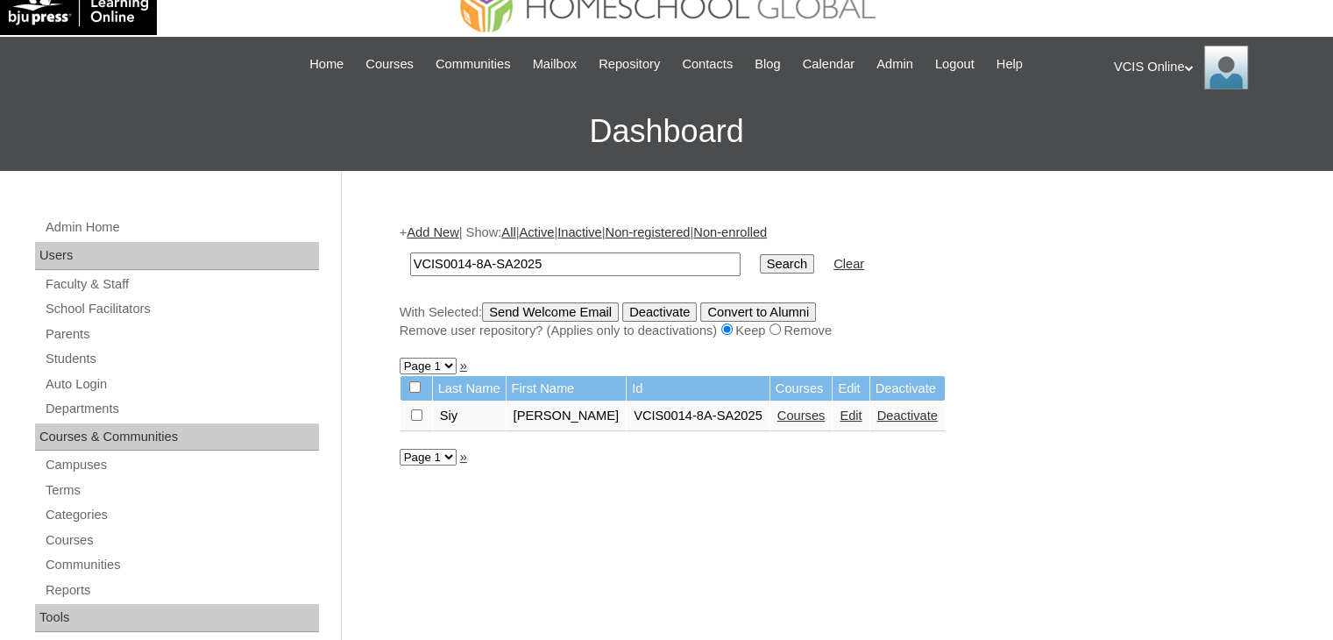
scroll to position [58, 0]
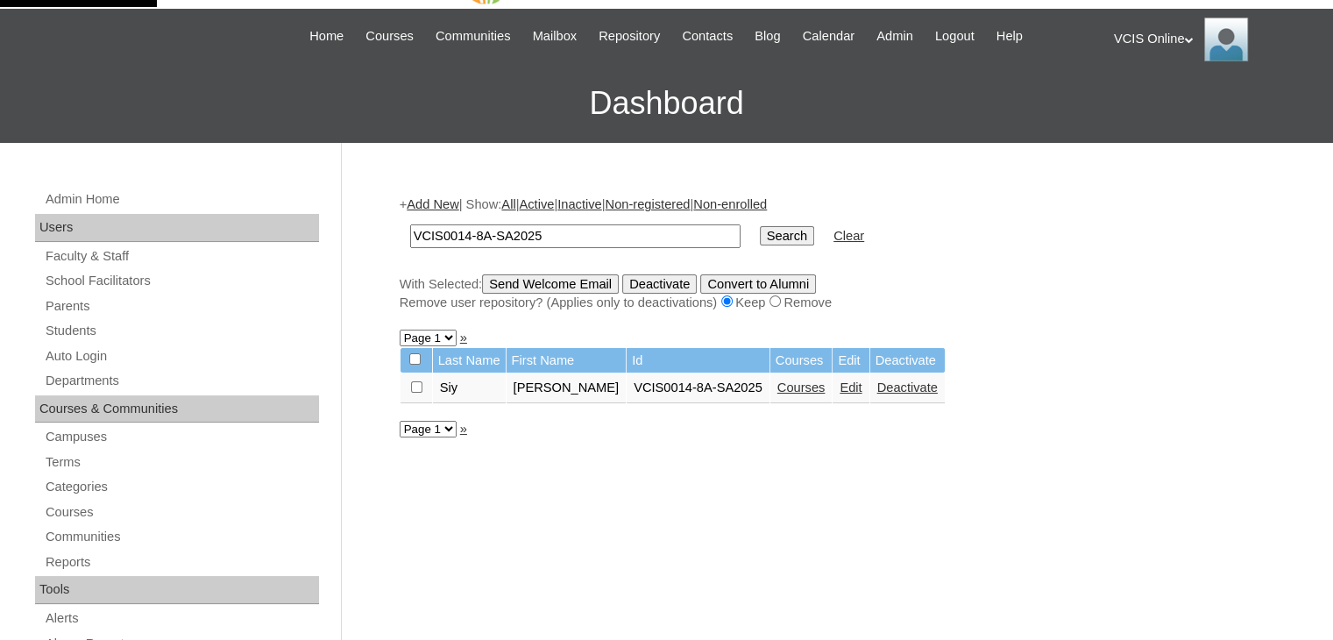
click at [840, 380] on link "Edit" at bounding box center [851, 387] width 22 height 14
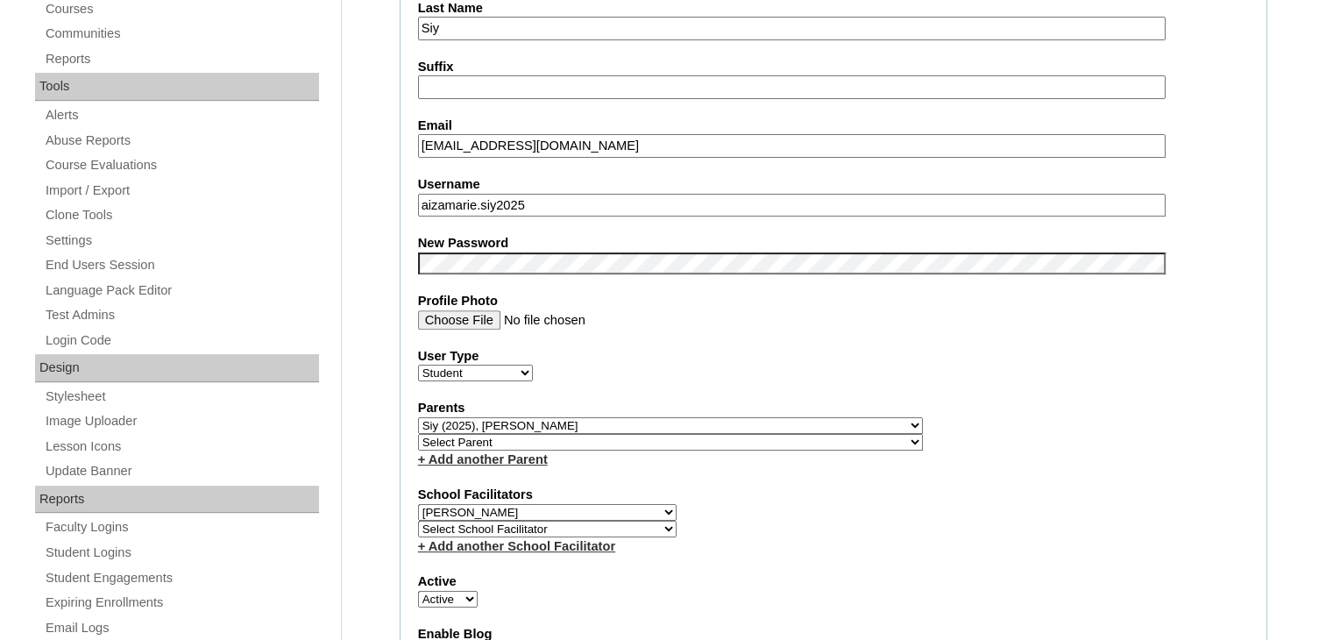
scroll to position [643, 0]
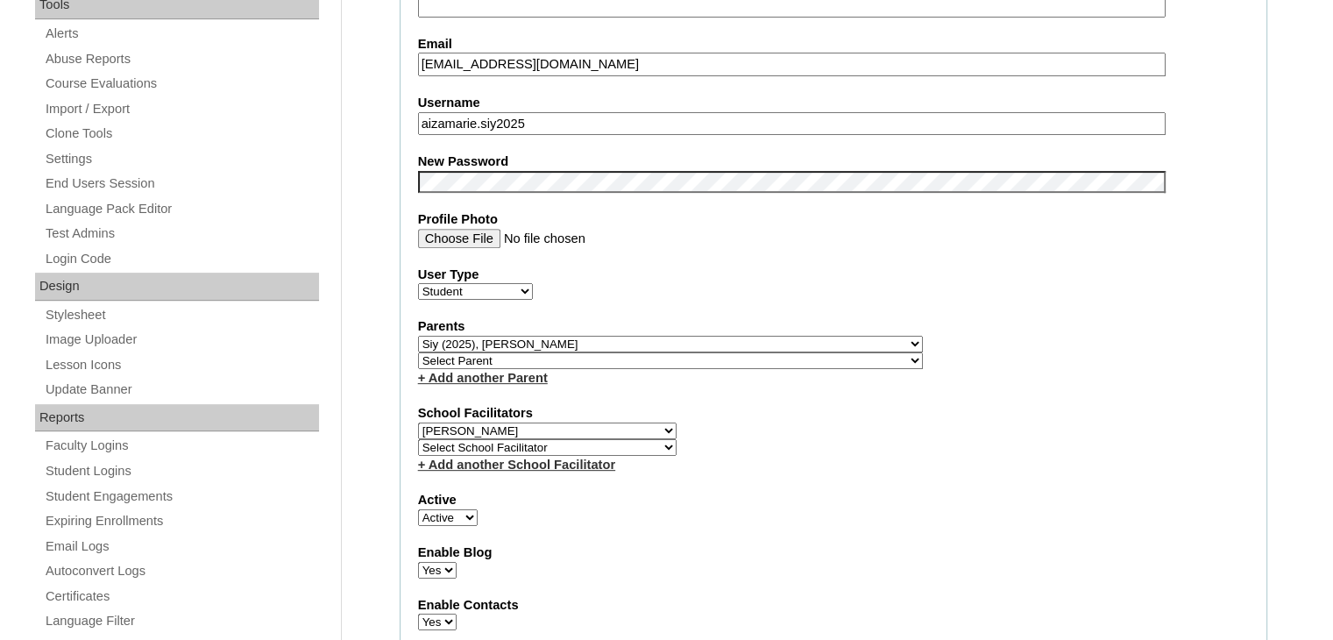
click at [589, 439] on select "Select School Facilitator [PERSON_NAME] [PERSON_NAME] Gloryfe [PERSON_NAME] [PE…" at bounding box center [547, 447] width 259 height 17
click at [418, 439] on select "Select School Facilitator [PERSON_NAME] [PERSON_NAME] Gloryfe [PERSON_NAME] [PE…" at bounding box center [547, 447] width 259 height 17
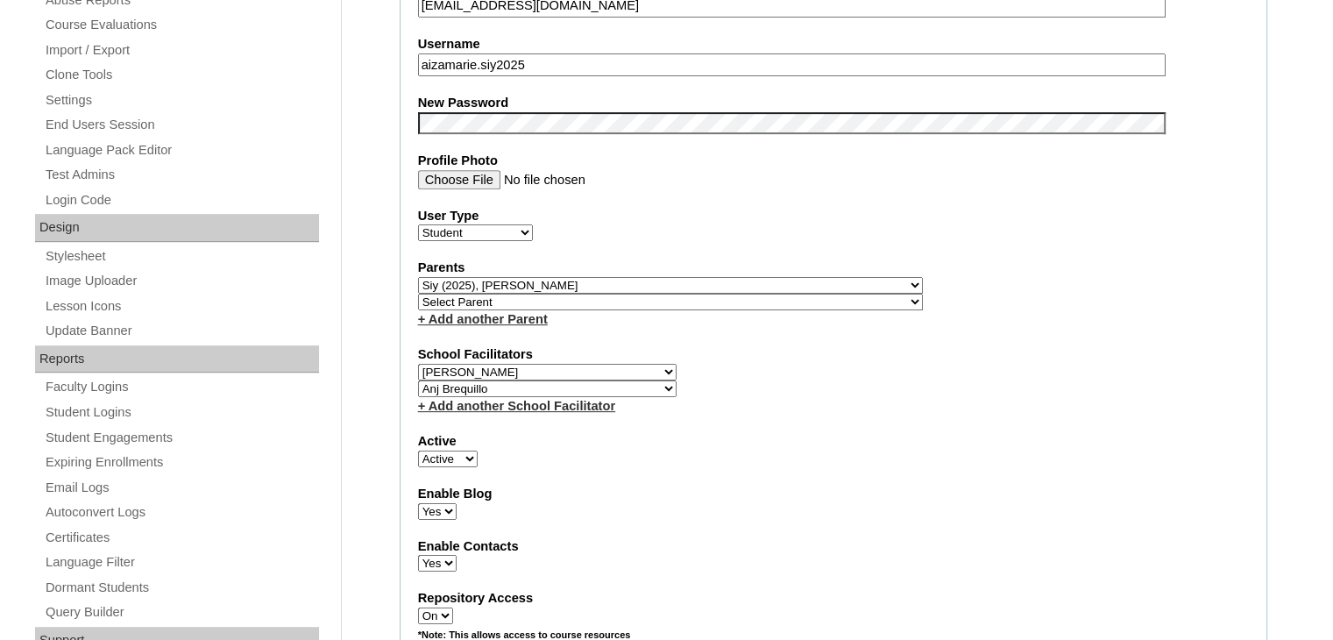
click at [598, 364] on select "Select School Facilitator Norman Añain Ruffa Abadijas Mary Abella Gloryfe Abion…" at bounding box center [547, 372] width 259 height 17
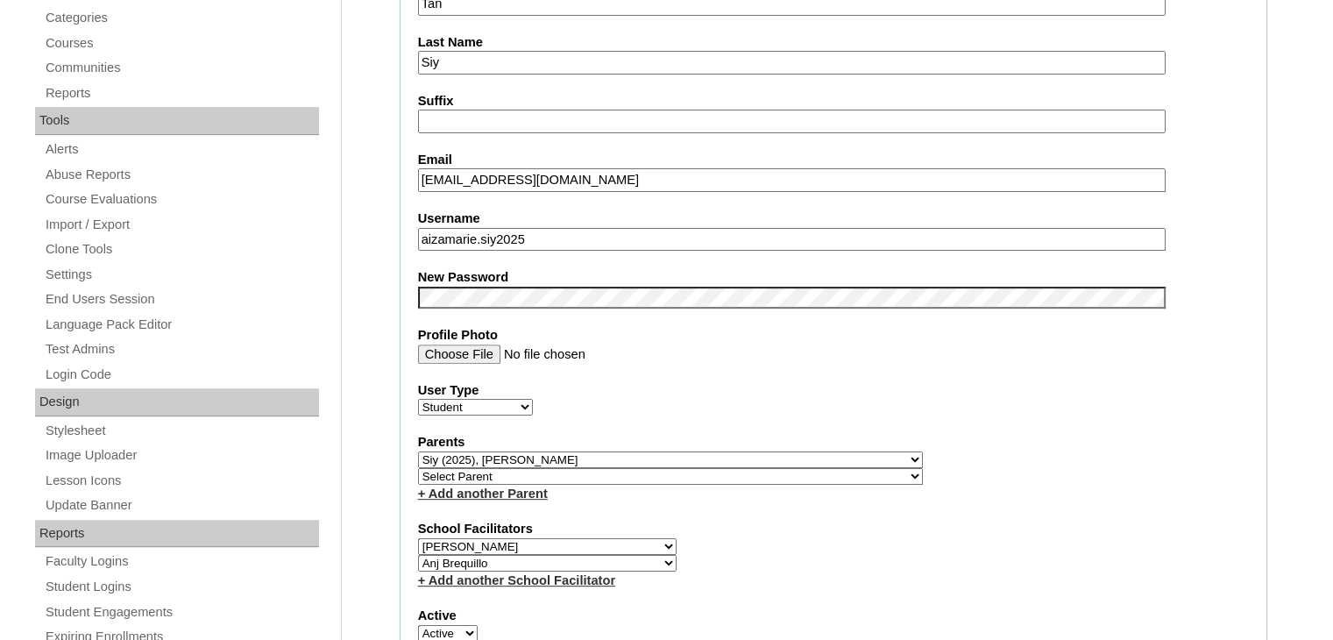
scroll to position [16, 0]
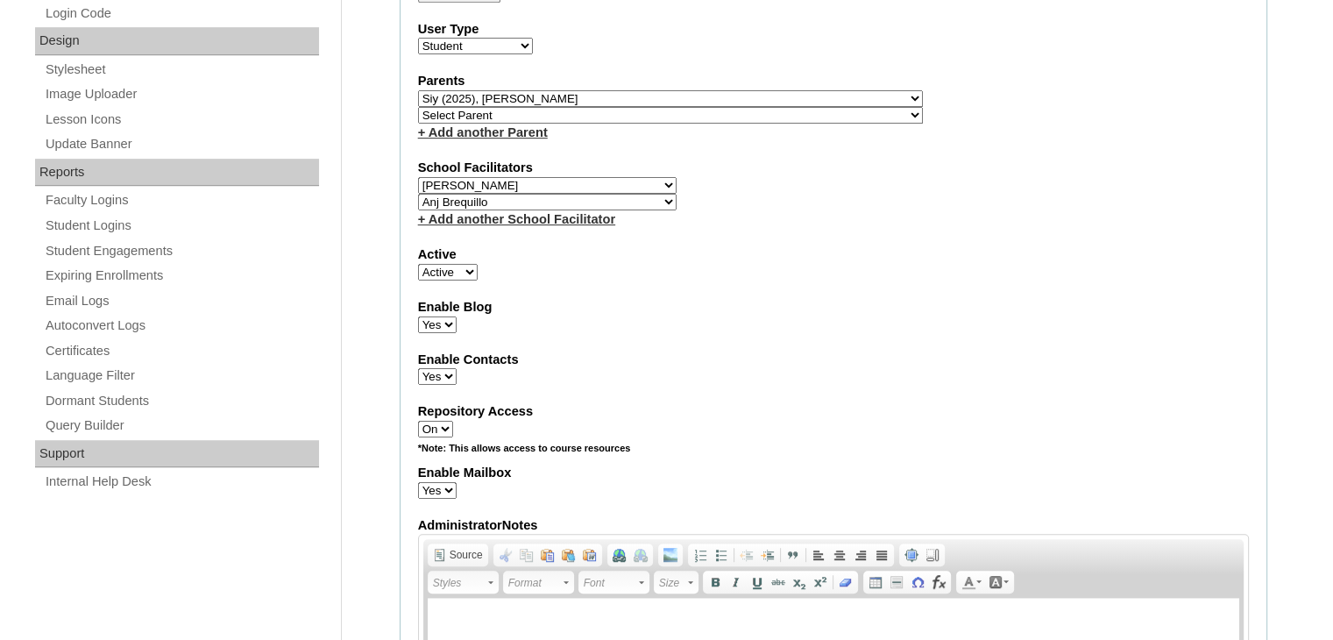
scroll to position [818, 0]
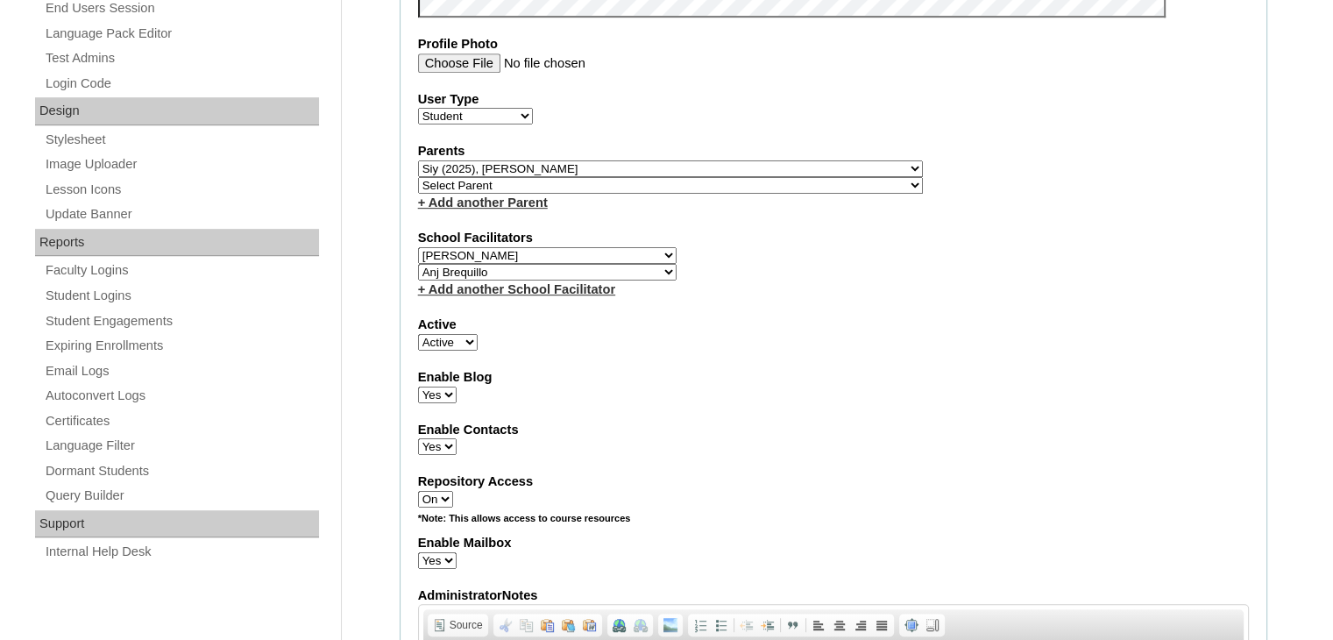
click at [624, 259] on div "School Facilitators Select School Facilitator Norman Añain Ruffa Abadijas Mary …" at bounding box center [833, 263] width 831 height 69
click at [549, 282] on link "+ Add another School Facilitator" at bounding box center [516, 289] width 197 height 14
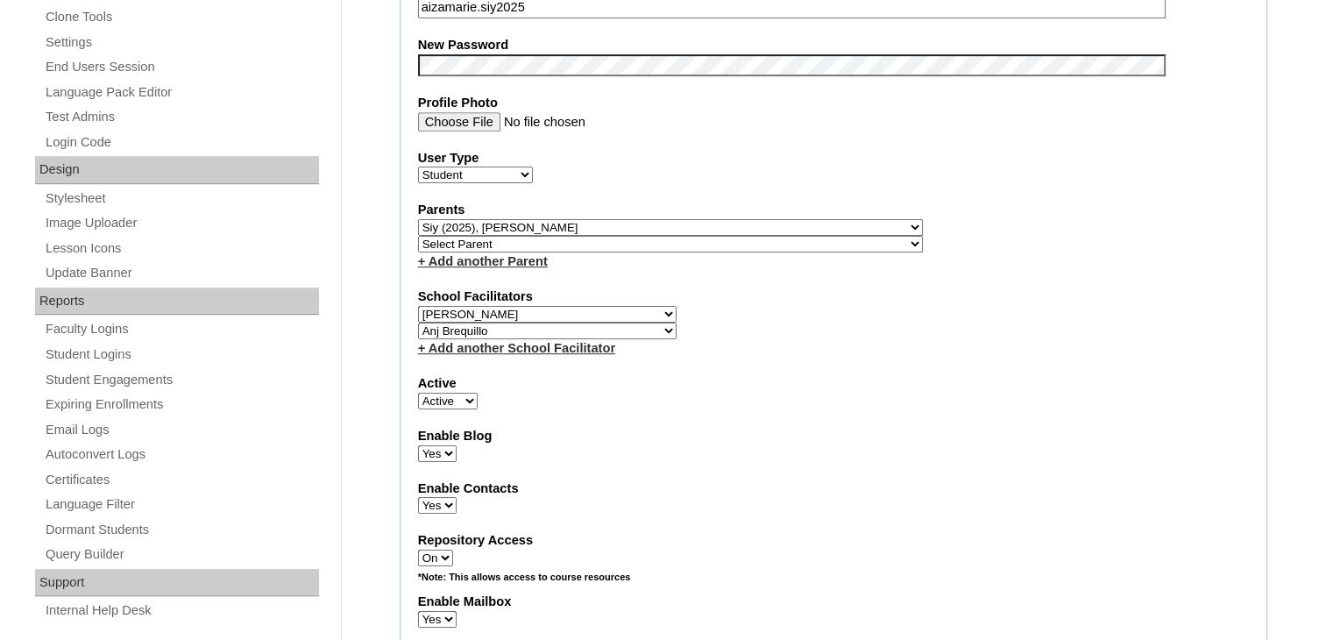
click at [596, 327] on select "Select School Facilitator Norman Añain Ruffa Abadijas Mary Abella Gloryfe Abion…" at bounding box center [547, 331] width 259 height 17
click at [843, 297] on label "School Facilitators" at bounding box center [833, 297] width 831 height 18
click at [540, 326] on select "Select School Facilitator Norman Añain Ruffa Abadijas Mary Abella Gloryfe Abion…" at bounding box center [547, 331] width 259 height 17
click at [743, 339] on div "+ Add another School Facilitator" at bounding box center [833, 348] width 831 height 18
click at [546, 306] on select "Select School Facilitator Norman Añain Ruffa Abadijas Mary Abella Gloryfe Abion…" at bounding box center [547, 314] width 259 height 17
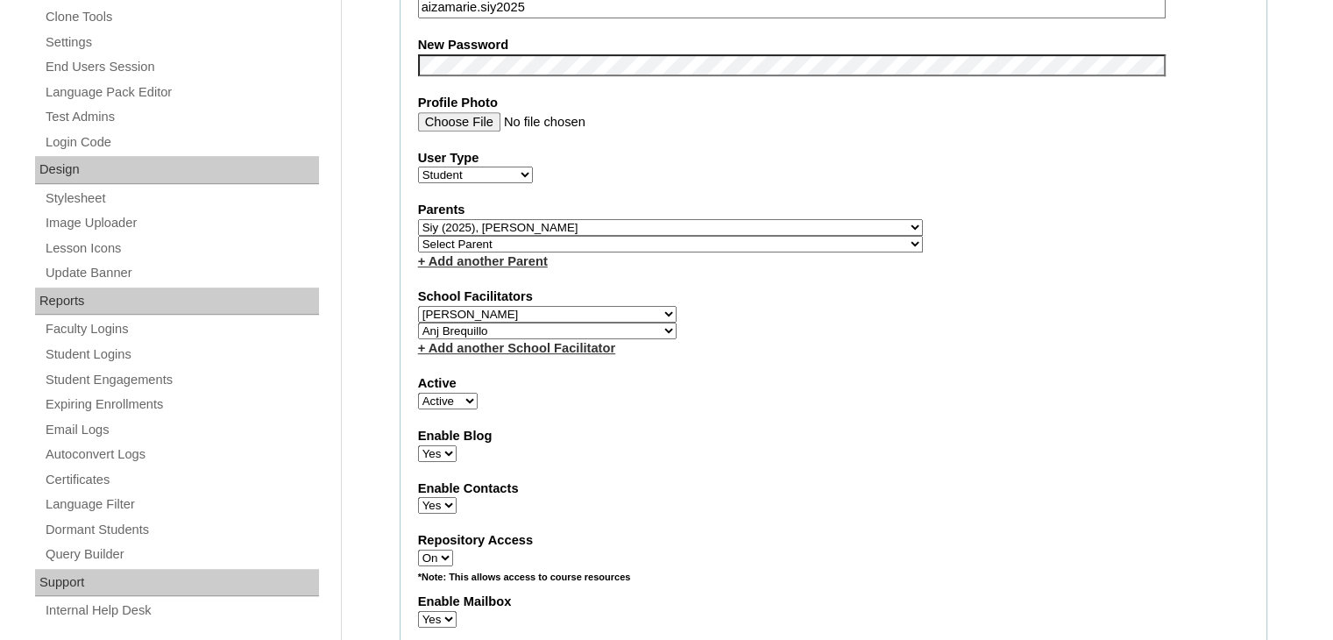
click at [418, 306] on select "Select School Facilitator Norman Añain Ruffa Abadijas Mary Abella Gloryfe Abion…" at bounding box center [547, 314] width 259 height 17
click at [533, 324] on select "Select School Facilitator Norman Añain Ruffa Abadijas Mary Abella Gloryfe Abion…" at bounding box center [547, 331] width 259 height 17
select select "39294"
click at [418, 323] on select "Select School Facilitator Norman Añain Ruffa Abadijas Mary Abella Gloryfe Abion…" at bounding box center [547, 331] width 259 height 17
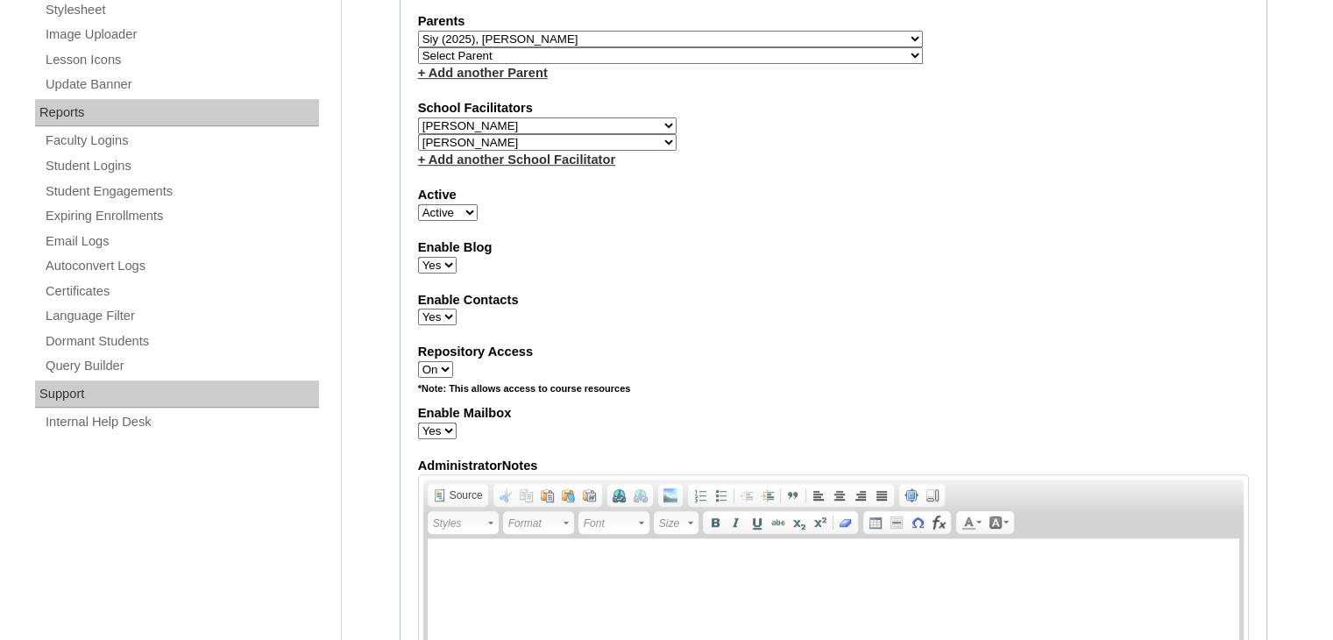
scroll to position [946, 0]
click at [607, 120] on span "Select School Facilitator Norman Añain Ruffa Abadijas Mary Abella Gloryfe Abion…" at bounding box center [547, 135] width 259 height 31
click at [607, 119] on select "Select School Facilitator Norman Añain Ruffa Abadijas Mary Abella Gloryfe Abion…" at bounding box center [547, 127] width 259 height 17
select select
click at [418, 119] on select "Select School Facilitator Norman Añain Ruffa Abadijas Mary Abella Gloryfe Abion…" at bounding box center [547, 127] width 259 height 17
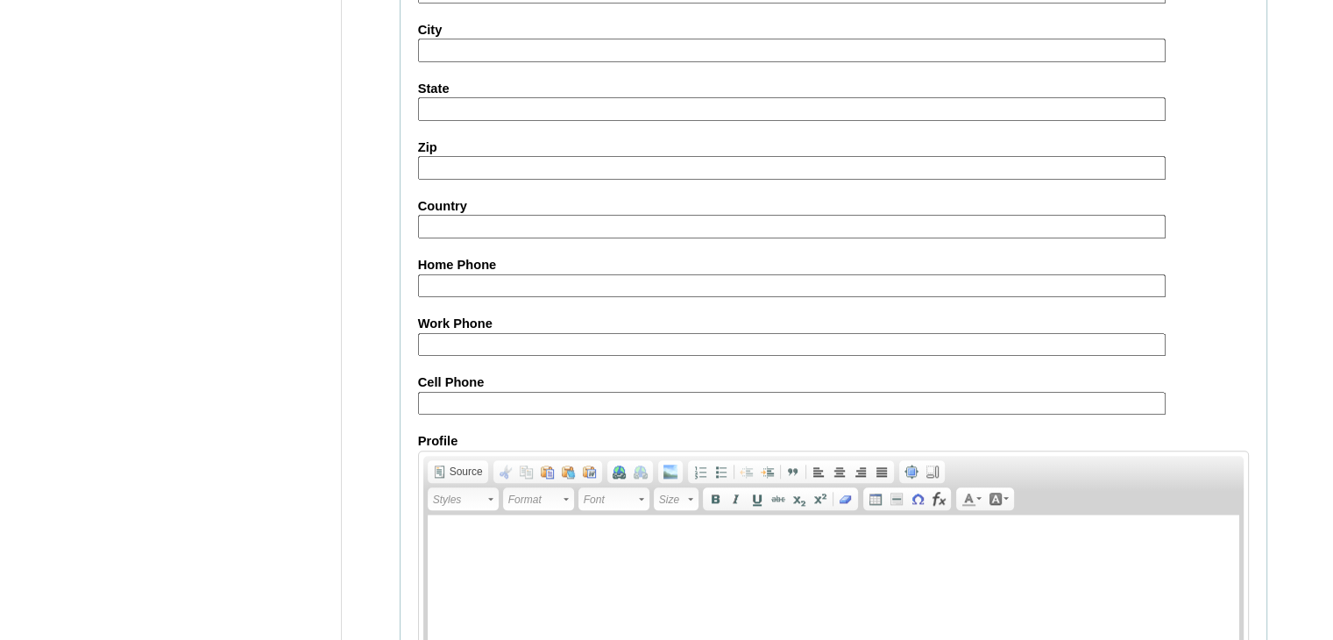
scroll to position [2028, 0]
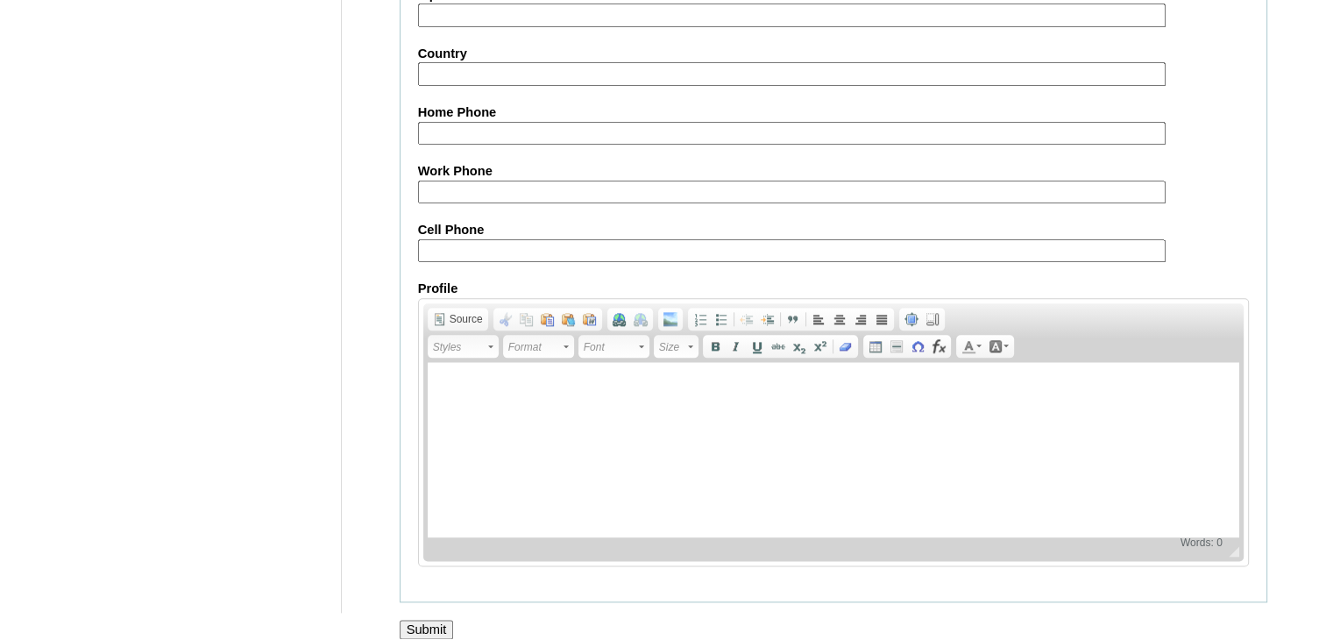
click at [435, 620] on input "Submit" at bounding box center [427, 629] width 54 height 19
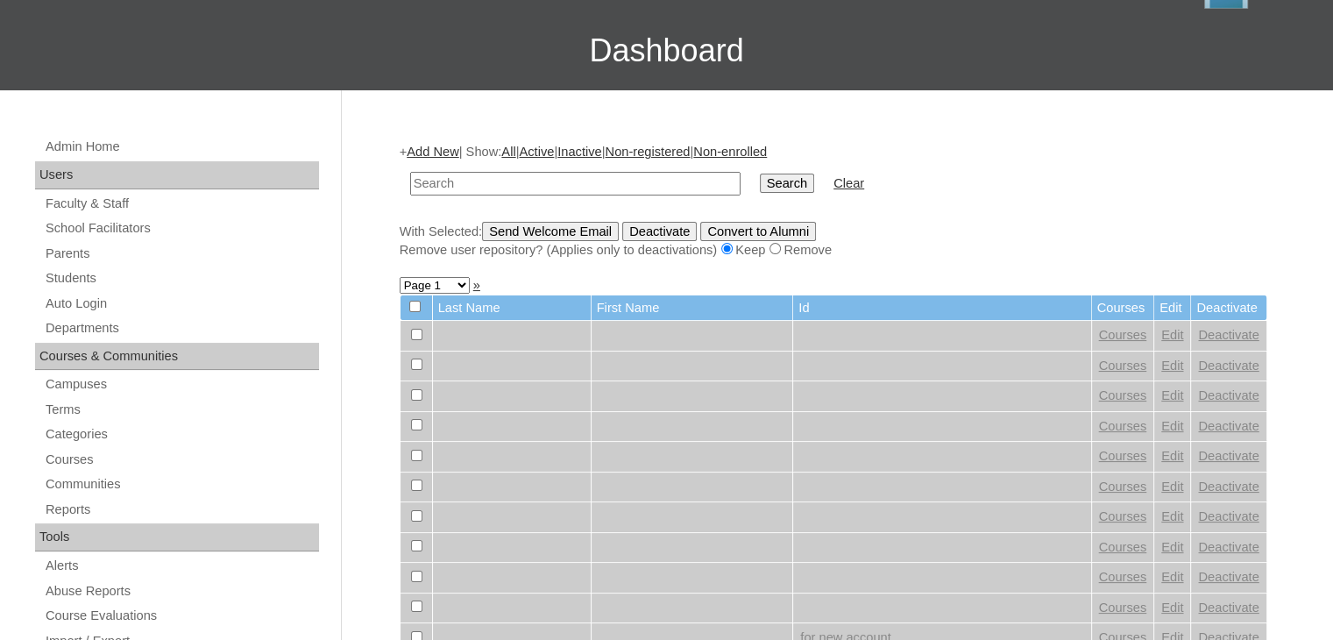
scroll to position [103, 0]
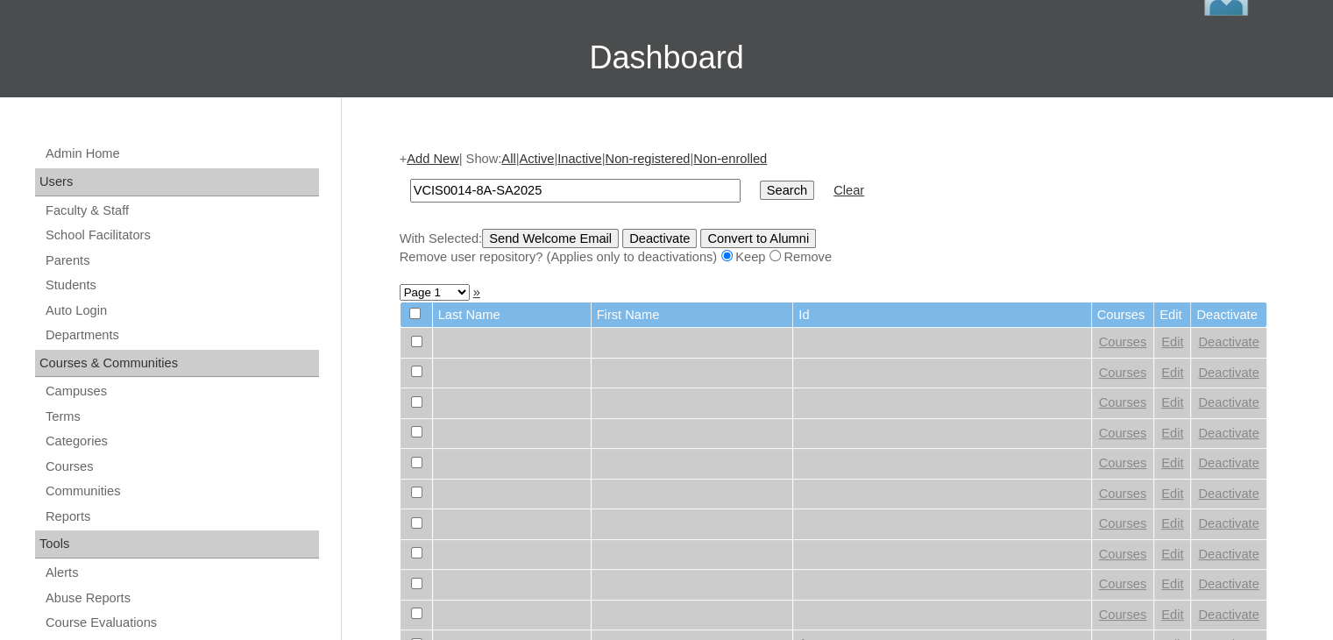
type input "VCIS0014-8A-SA2025"
click at [760, 183] on input "Search" at bounding box center [787, 190] width 54 height 19
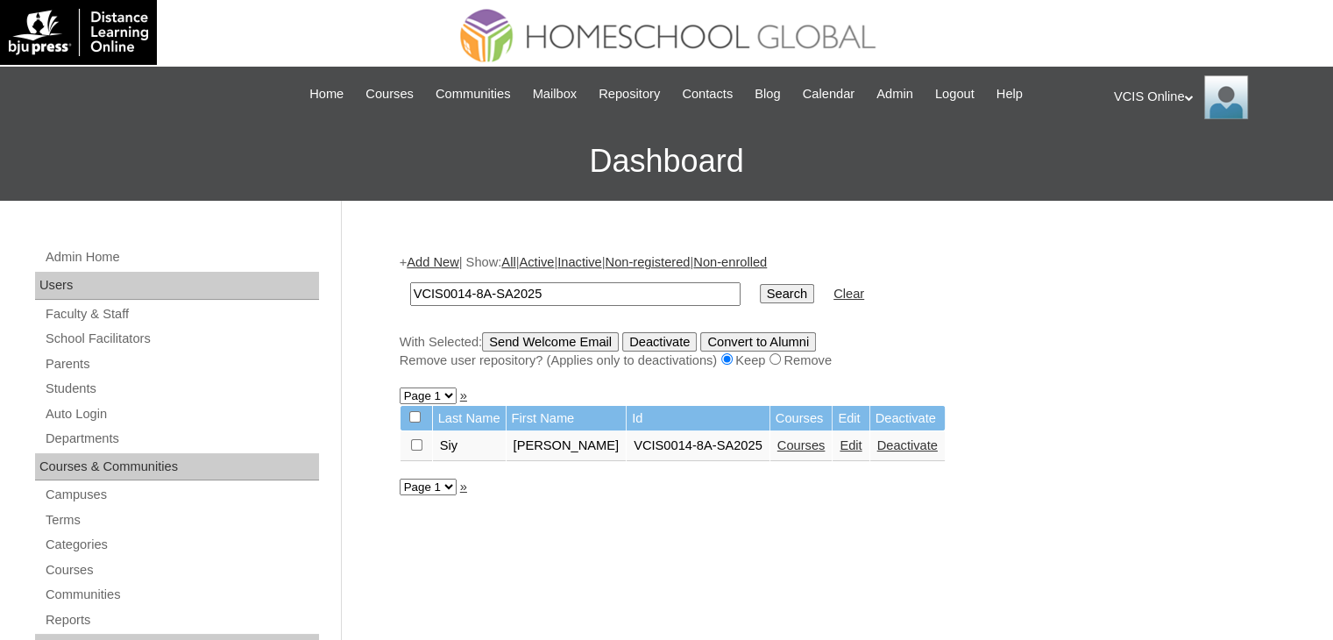
click at [778, 446] on link "Courses" at bounding box center [802, 445] width 48 height 14
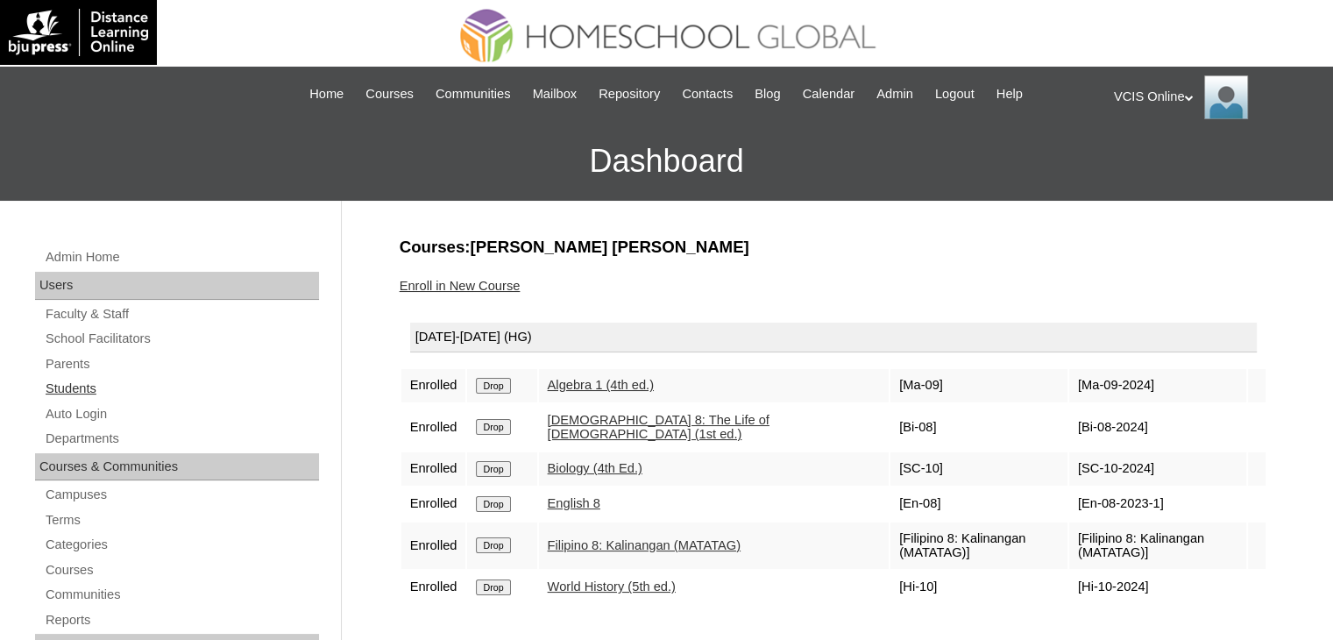
click at [77, 397] on link "Students" at bounding box center [181, 389] width 275 height 22
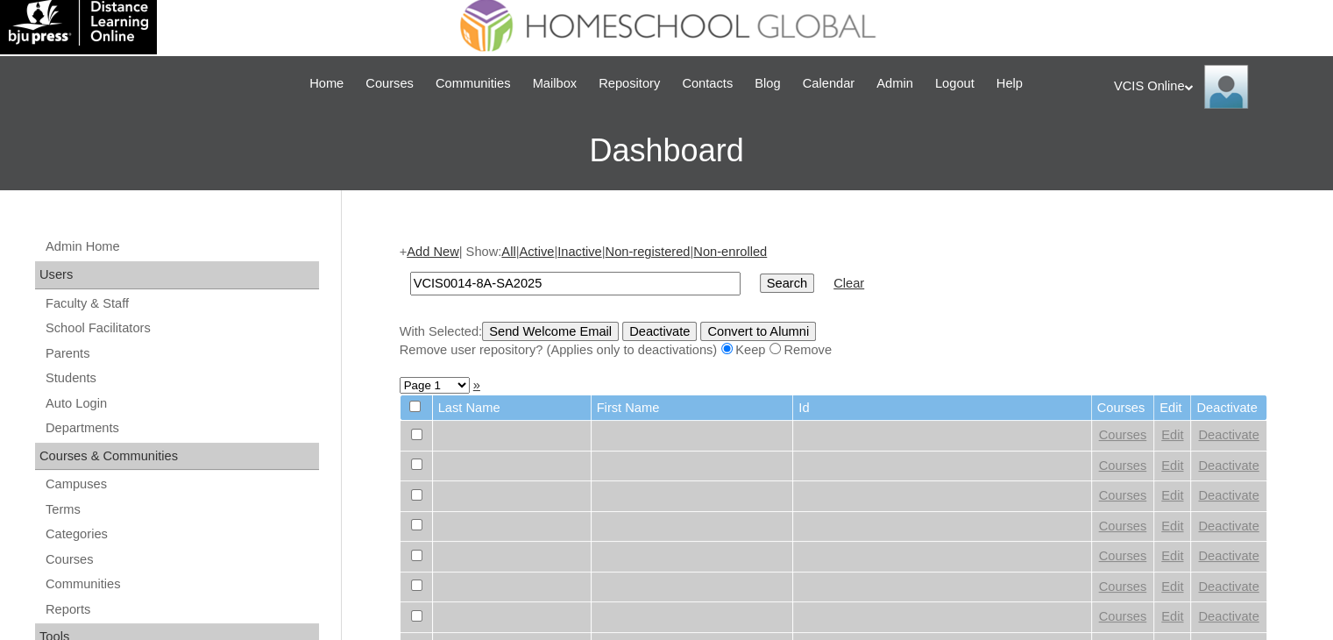
scroll to position [33, 0]
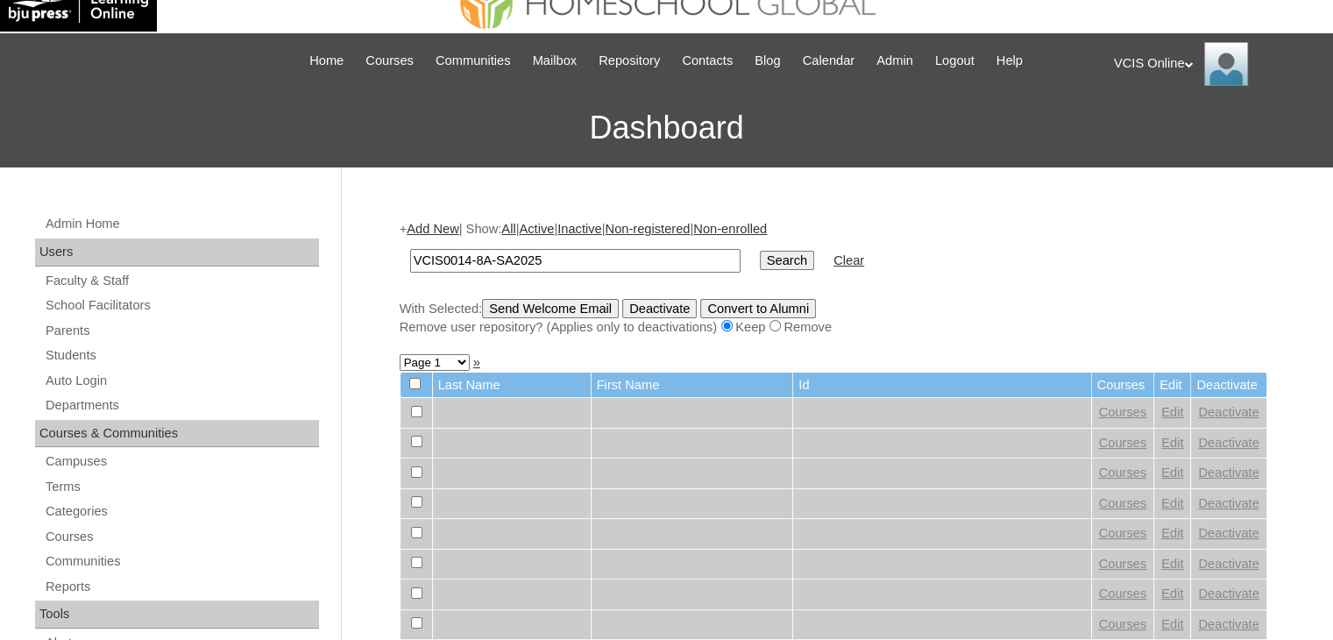
click at [451, 257] on input "VCIS0014-8A-SA2025" at bounding box center [575, 261] width 330 height 24
type input "VCIS014-8A-SA2025"
click at [760, 252] on input "Search" at bounding box center [787, 260] width 54 height 19
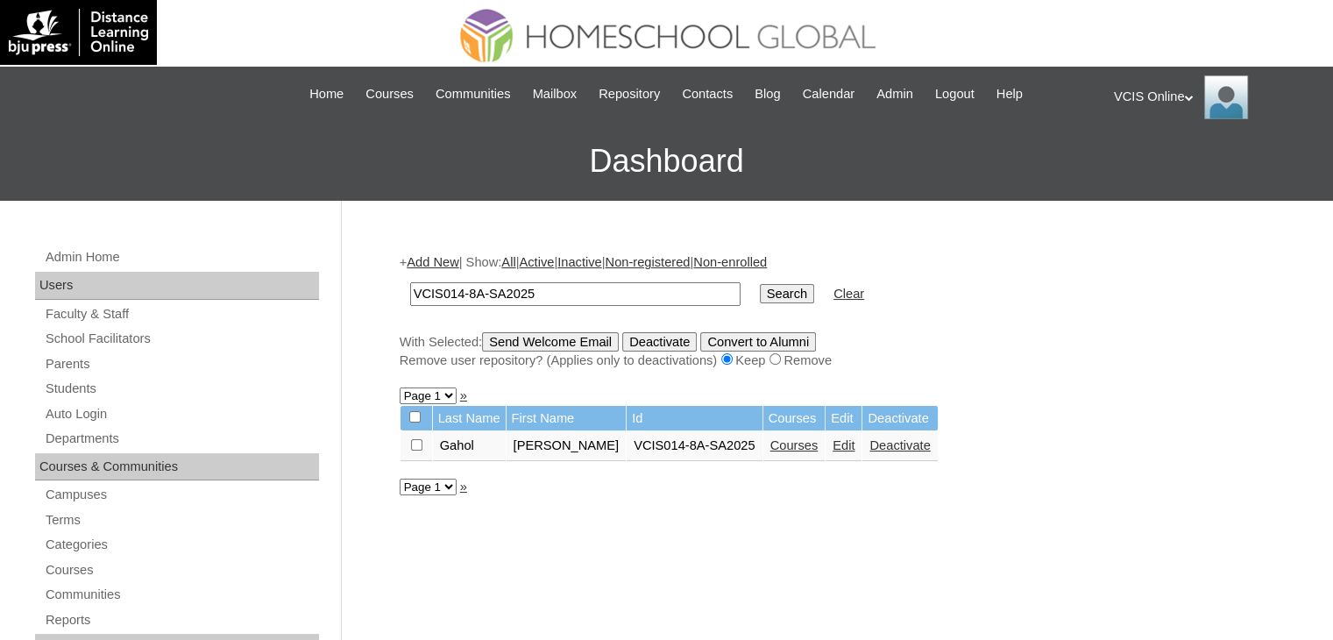
scroll to position [82, 0]
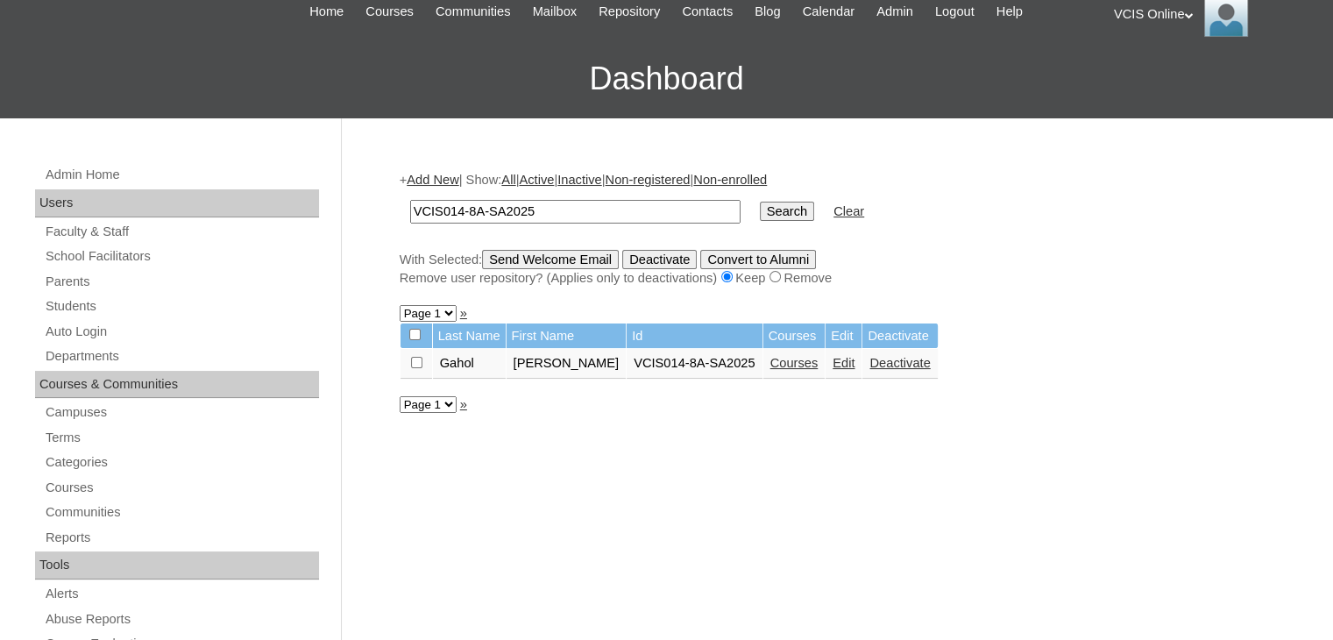
click at [571, 376] on td "[PERSON_NAME]" at bounding box center [567, 364] width 120 height 30
click at [447, 208] on input "VCIS014-8A-SA2025" at bounding box center [575, 212] width 330 height 24
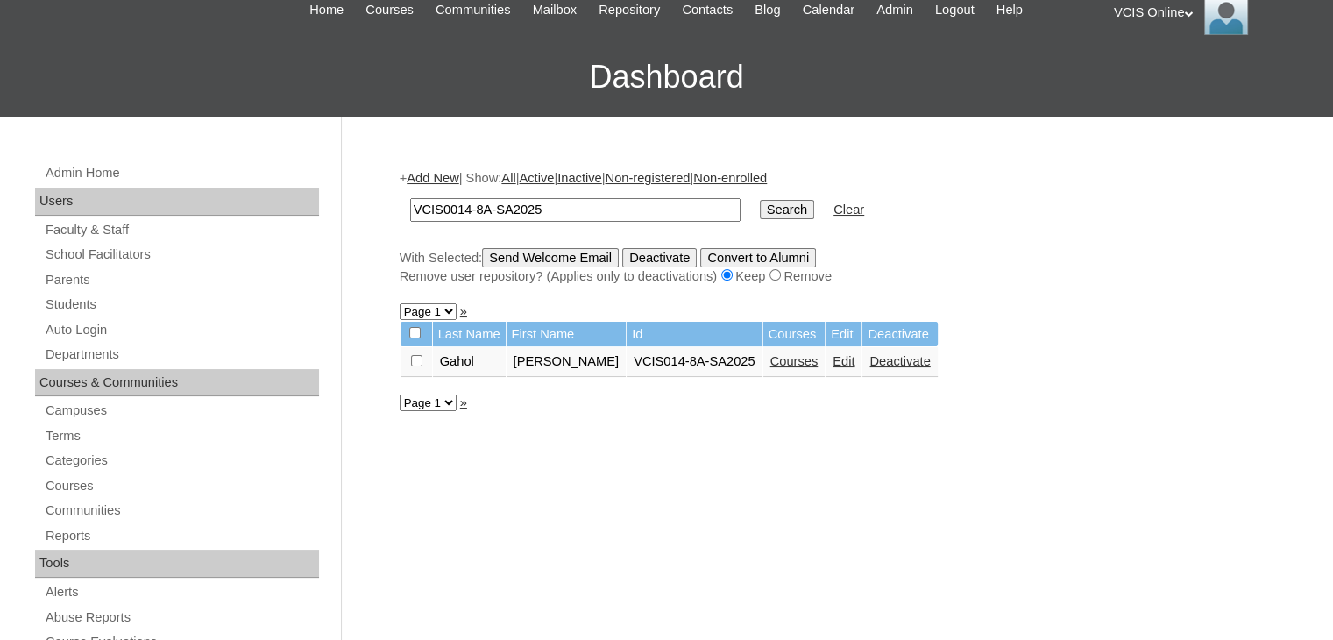
type input "VCIS0014-8A-SA2025"
click at [760, 201] on input "Search" at bounding box center [787, 209] width 54 height 19
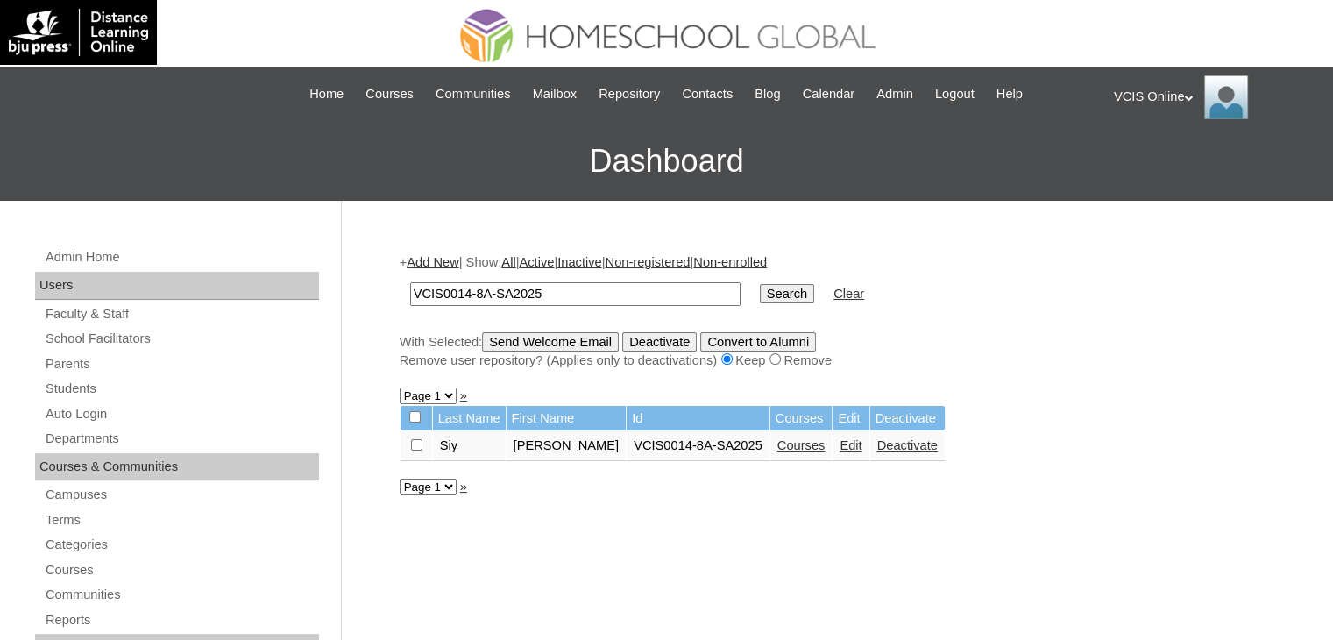
click at [1147, 100] on div "VCIS Online My Profile My Settings Logout" at bounding box center [1215, 97] width 202 height 44
click at [1147, 161] on span "Logout" at bounding box center [1145, 164] width 35 height 13
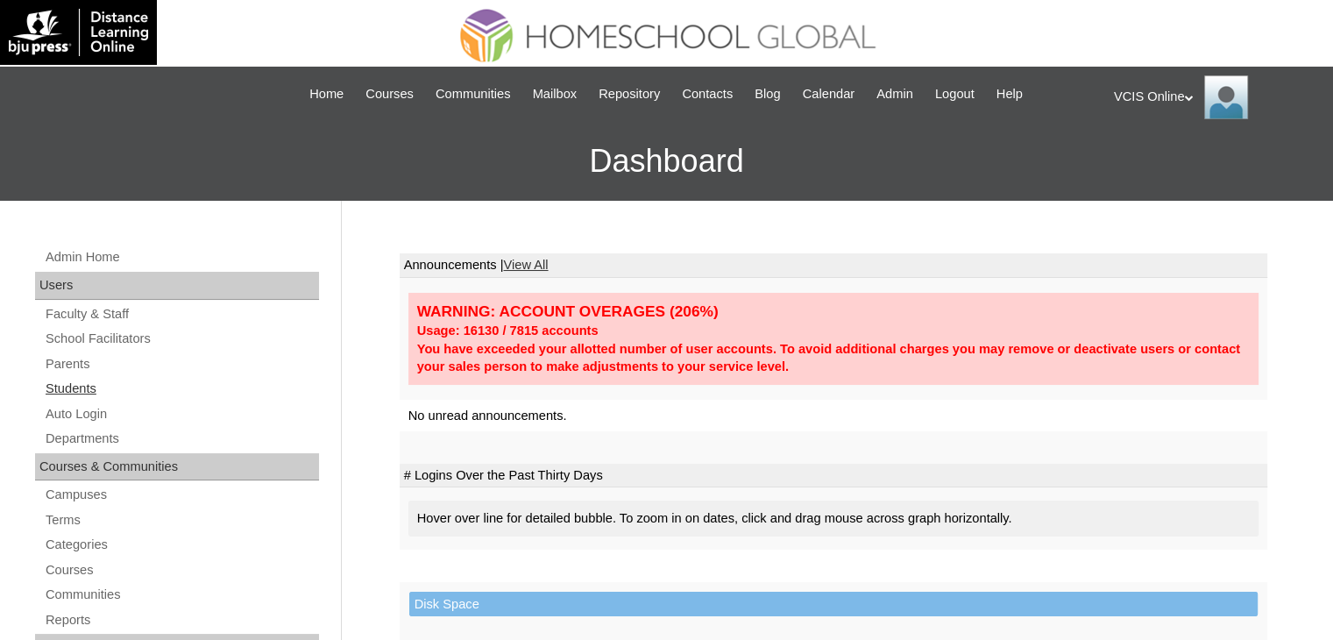
click at [82, 394] on link "Students" at bounding box center [181, 389] width 275 height 22
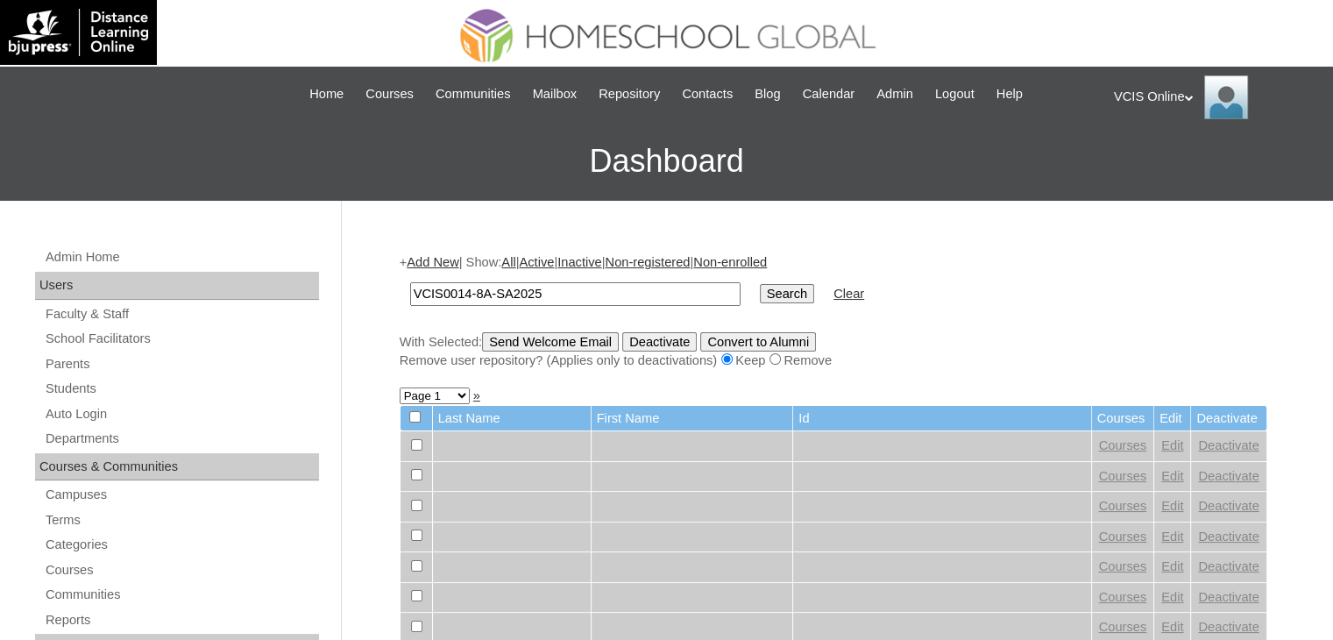
click at [459, 289] on input "VCIS0014-8A-SA2025" at bounding box center [575, 294] width 330 height 24
type input "VCIS002-8A-SA2025"
click at [760, 292] on input "Search" at bounding box center [787, 293] width 54 height 19
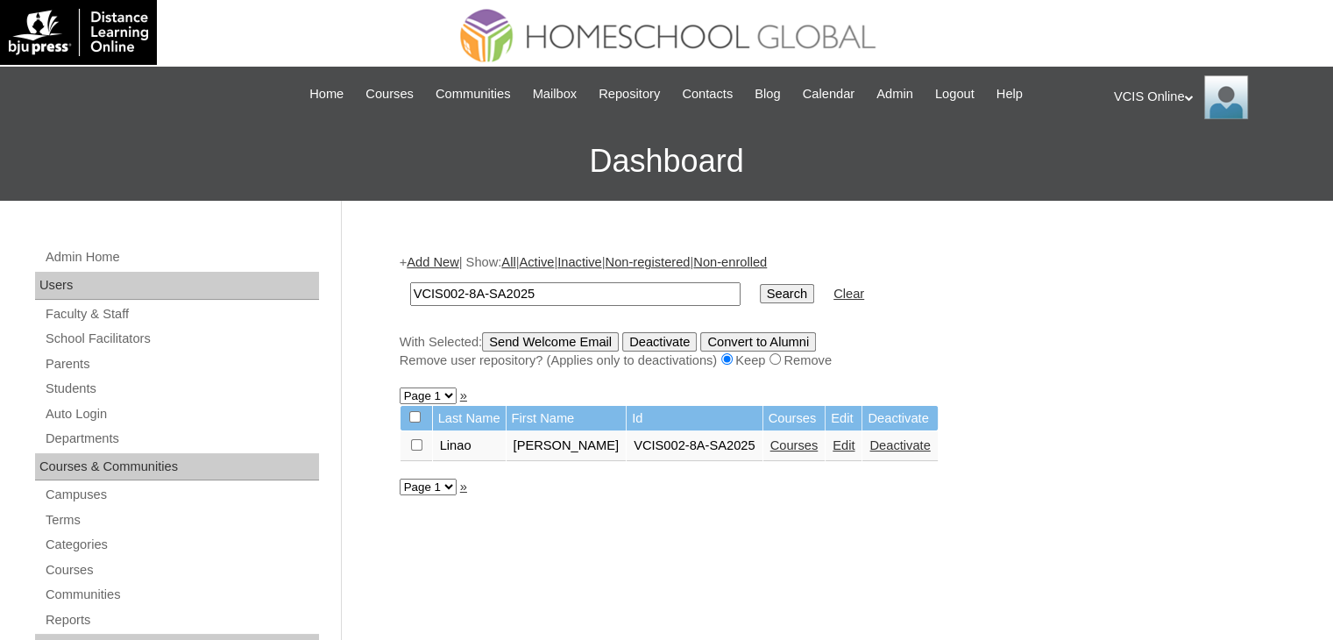
scroll to position [19, 0]
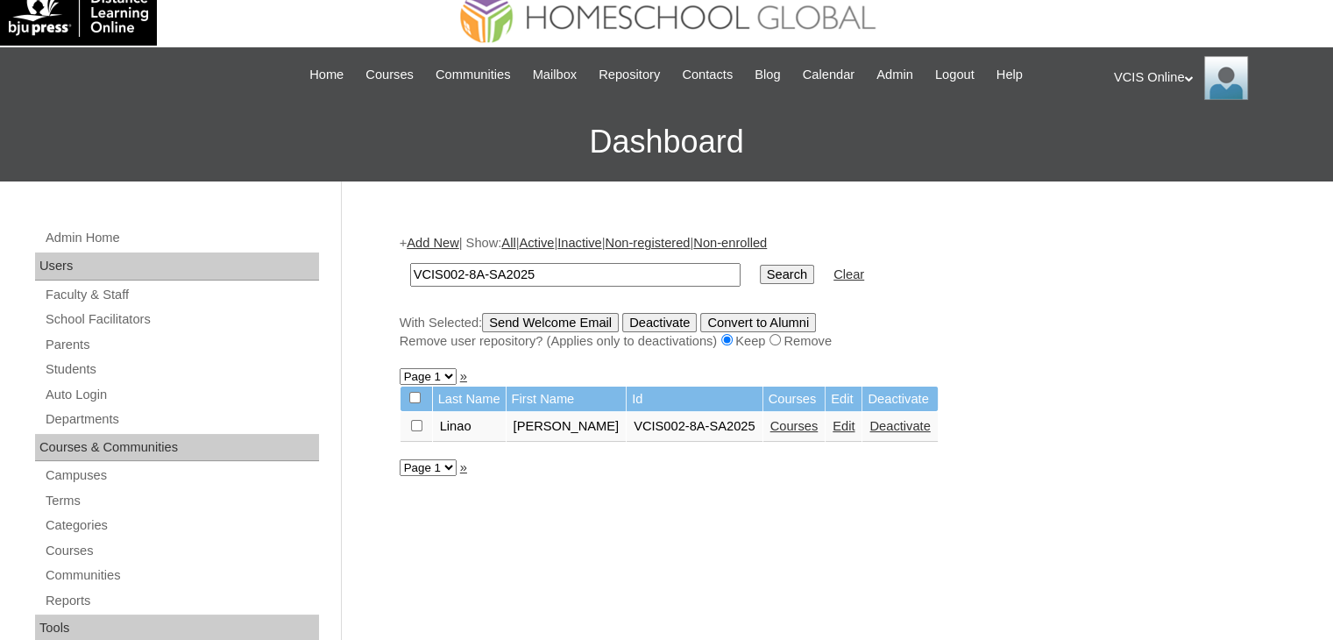
click at [463, 267] on input "VCIS002-8A-SA2025" at bounding box center [575, 275] width 330 height 24
type input "VCIS001-8A-SA2025"
click at [760, 275] on input "Search" at bounding box center [787, 274] width 54 height 19
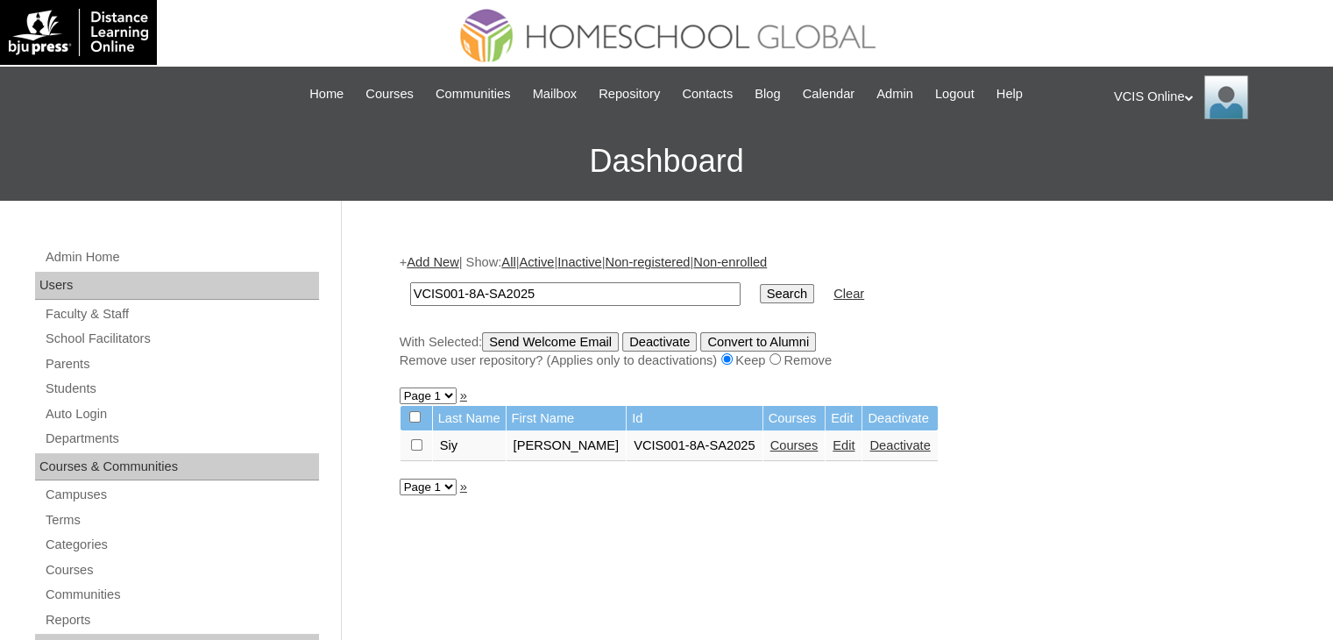
scroll to position [53, 0]
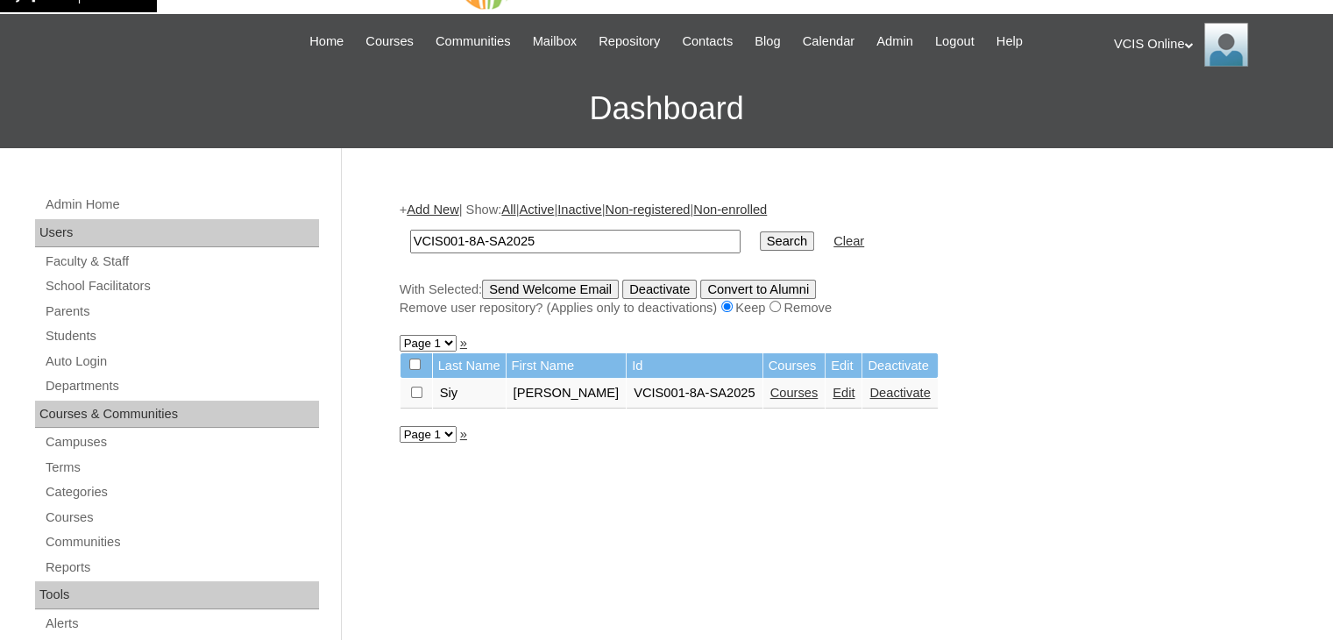
click at [833, 394] on link "Edit" at bounding box center [844, 393] width 22 height 14
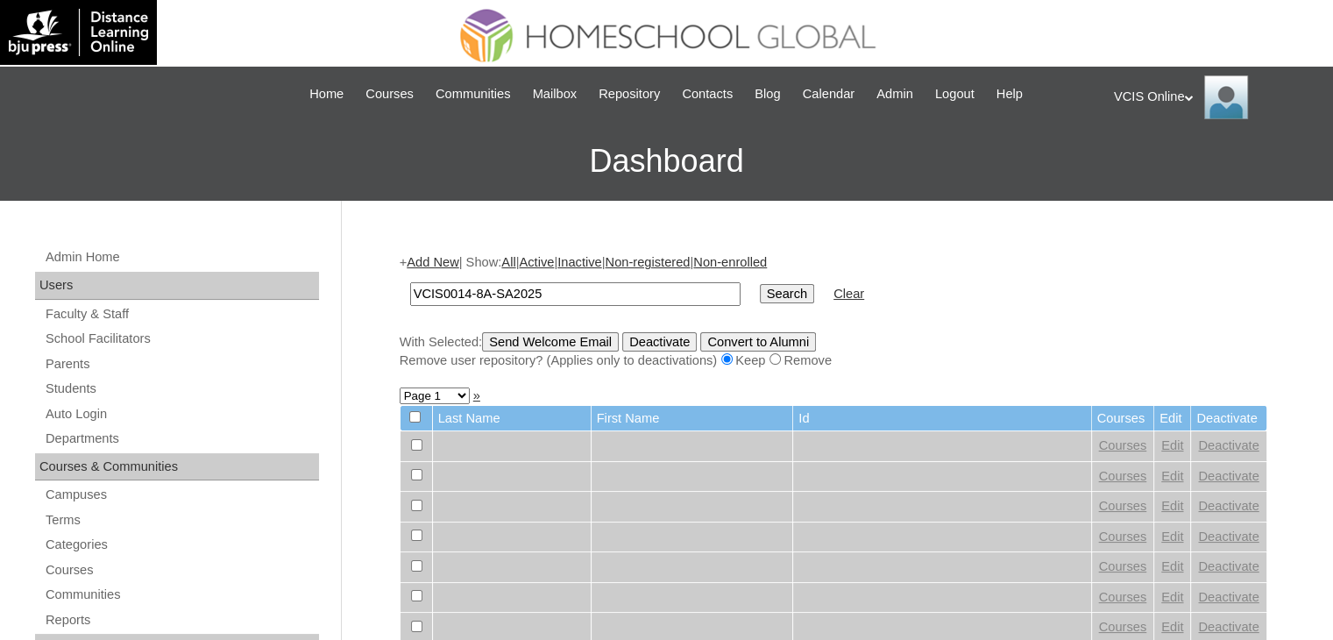
click at [468, 289] on input "VCIS0014-8A-SA2025" at bounding box center [575, 294] width 330 height 24
type input "VCIS001-8A-SA2025"
click at [760, 301] on input "Search" at bounding box center [787, 293] width 54 height 19
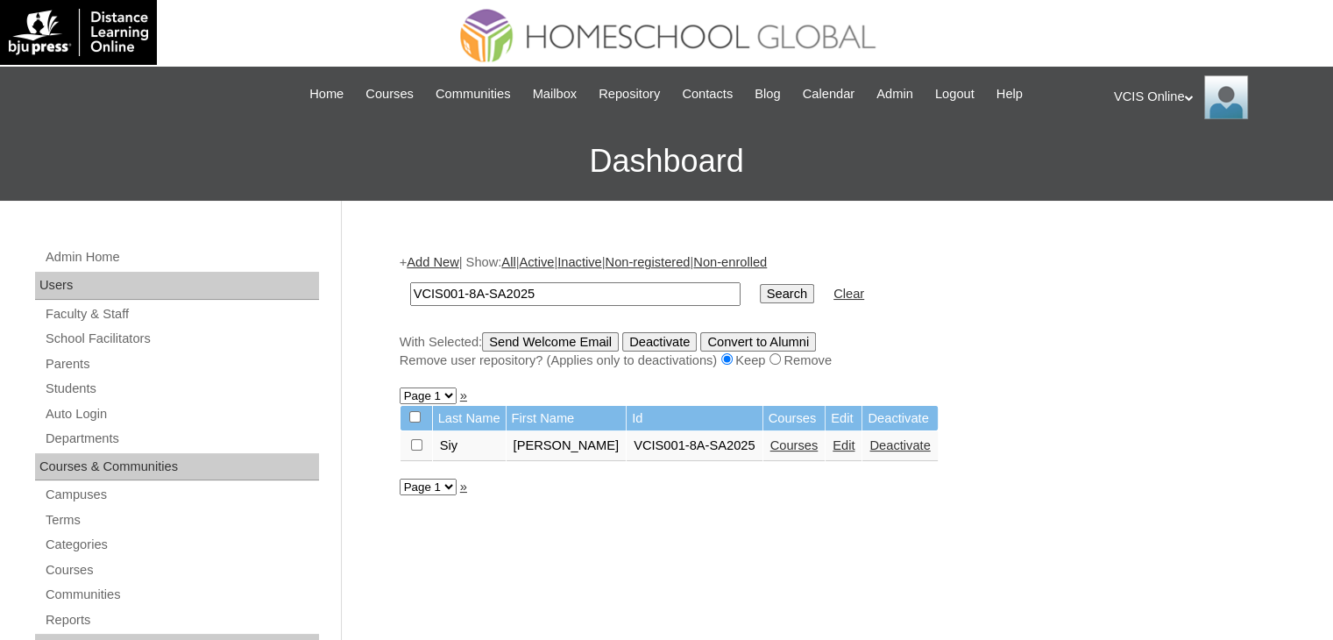
scroll to position [28, 0]
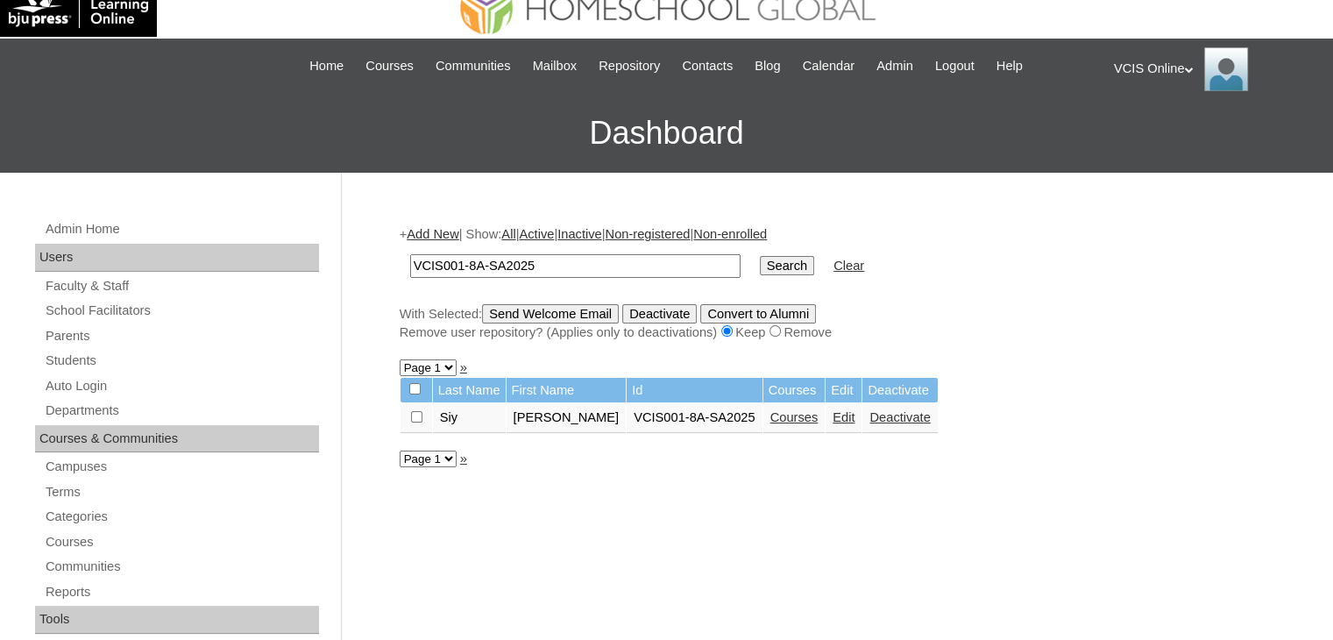
click at [417, 411] on input "checkbox" at bounding box center [416, 416] width 11 height 11
checkbox input "true"
click at [781, 329] on input "radio" at bounding box center [775, 330] width 11 height 11
radio input "true"
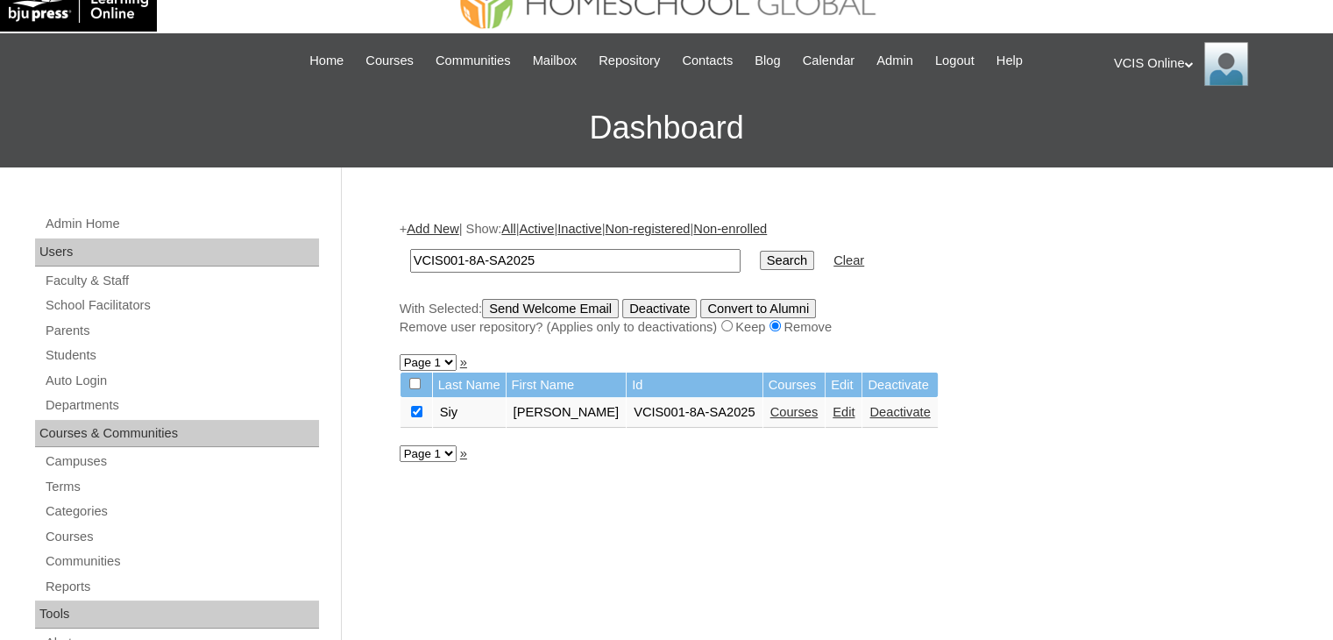
scroll to position [38, 0]
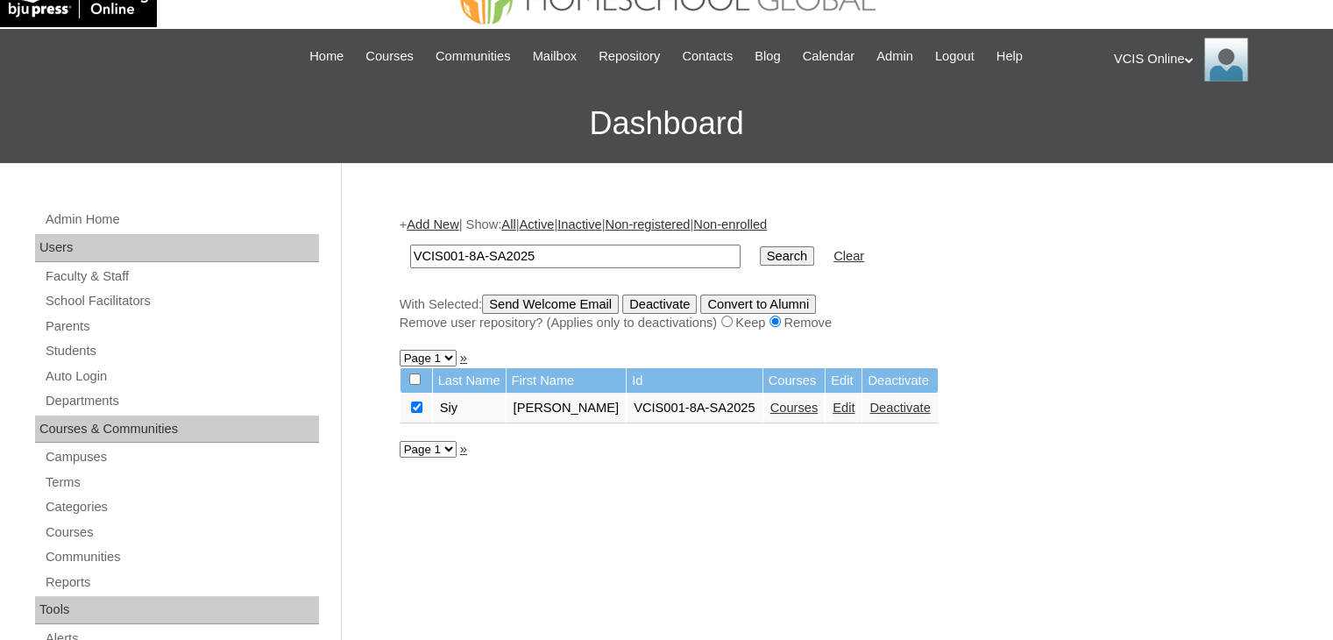
click at [733, 323] on input "radio" at bounding box center [726, 321] width 11 height 11
radio input "true"
click at [833, 406] on link "Edit" at bounding box center [844, 408] width 22 height 14
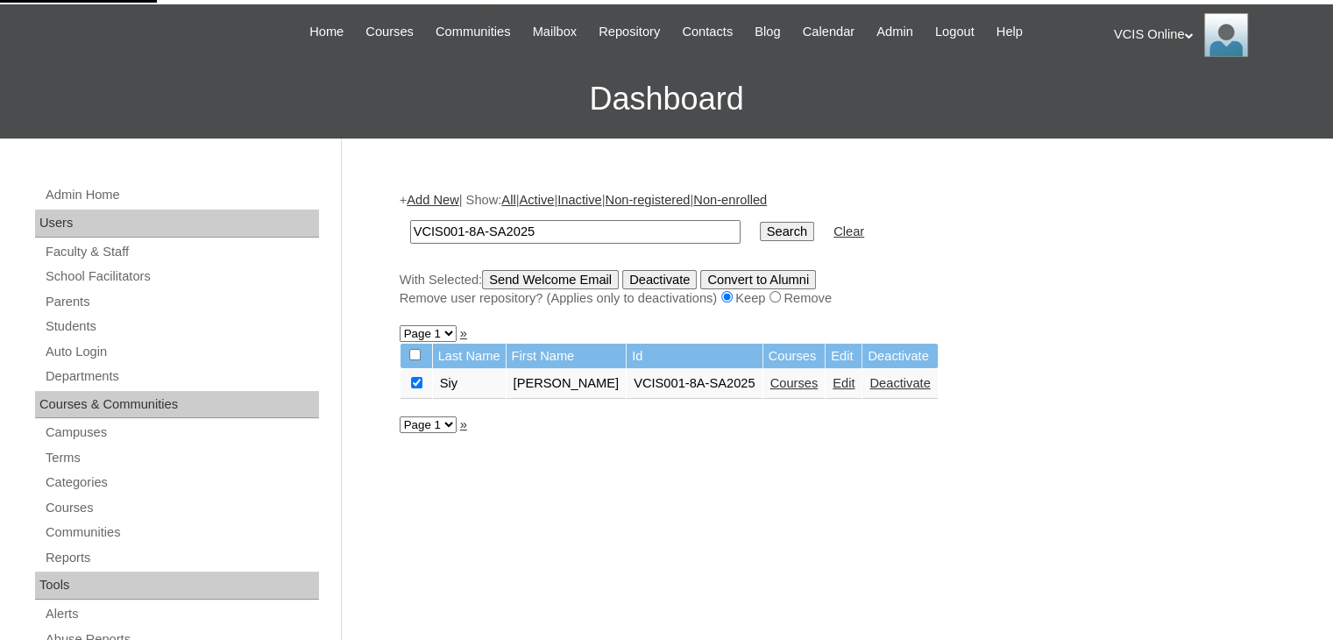
click at [870, 381] on link "Deactivate" at bounding box center [900, 383] width 60 height 14
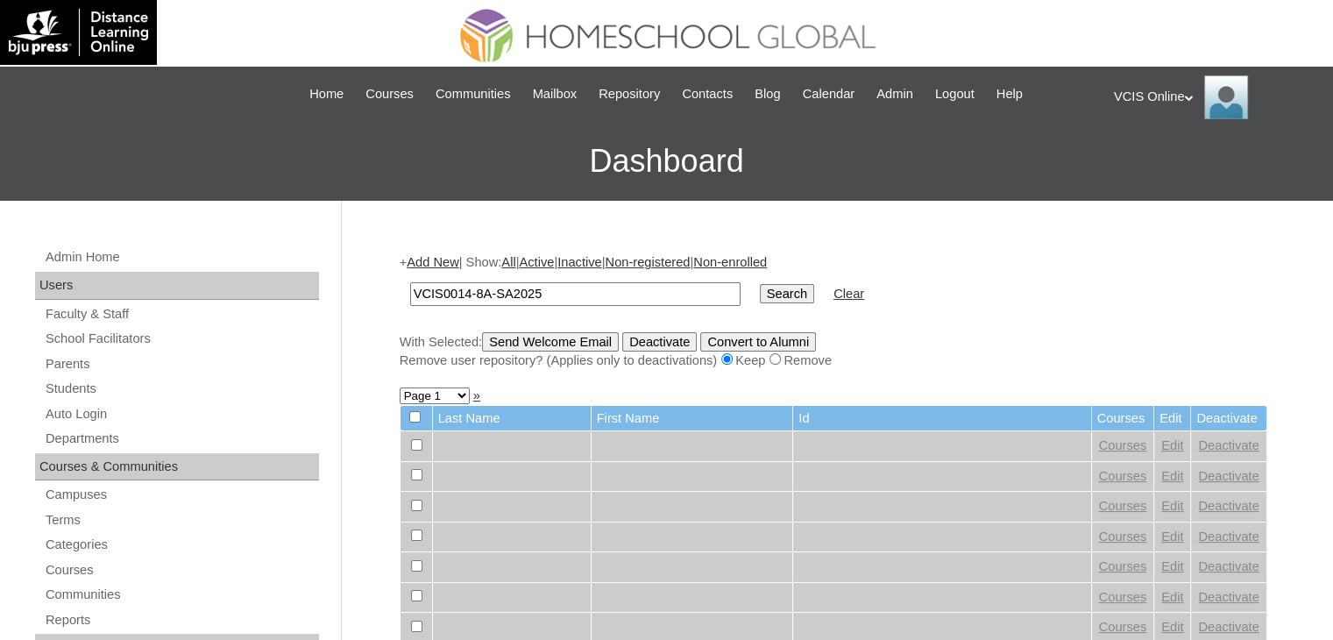
click at [463, 289] on input "VCIS0014-8A-SA2025" at bounding box center [575, 294] width 330 height 24
type input "VCIS001-8A-SA2025"
click at [760, 288] on input "Search" at bounding box center [787, 293] width 54 height 19
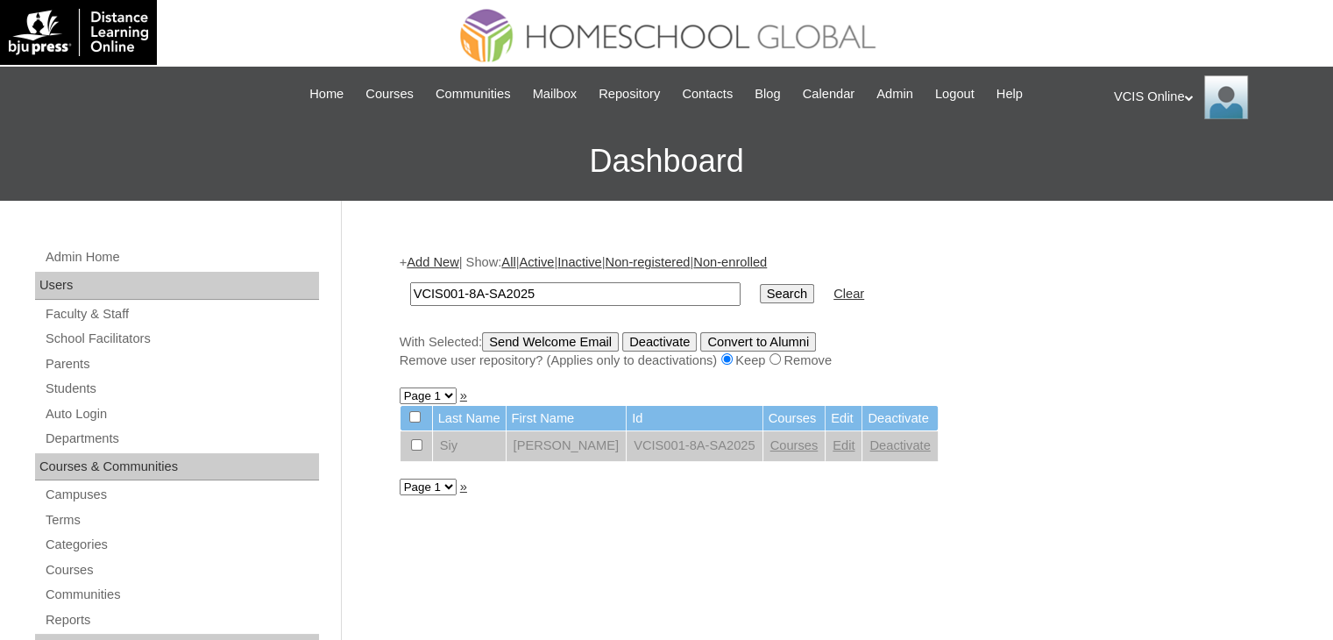
click at [781, 356] on input "radio" at bounding box center [775, 358] width 11 height 11
radio input "true"
click at [411, 444] on input "checkbox" at bounding box center [416, 444] width 11 height 11
checkbox input "true"
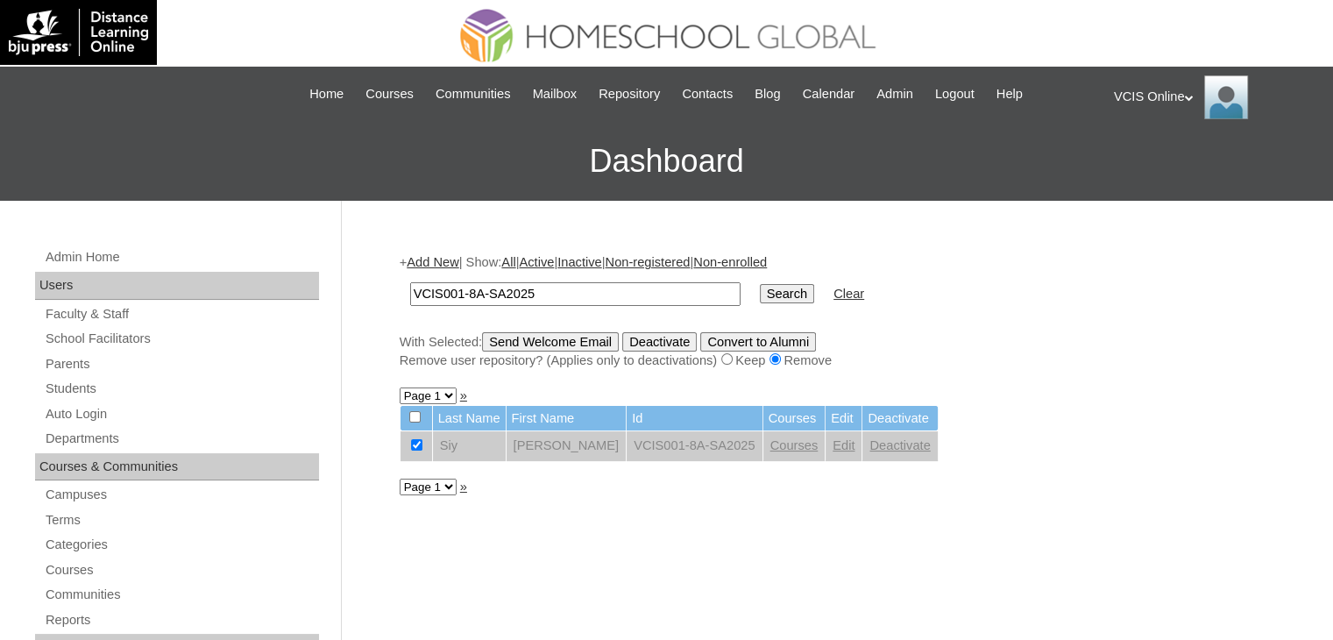
click at [519, 288] on input "VCIS001-8A-SA2025" at bounding box center [575, 294] width 330 height 24
click at [563, 282] on input "VCIS001-8A-SA2025" at bounding box center [575, 294] width 330 height 24
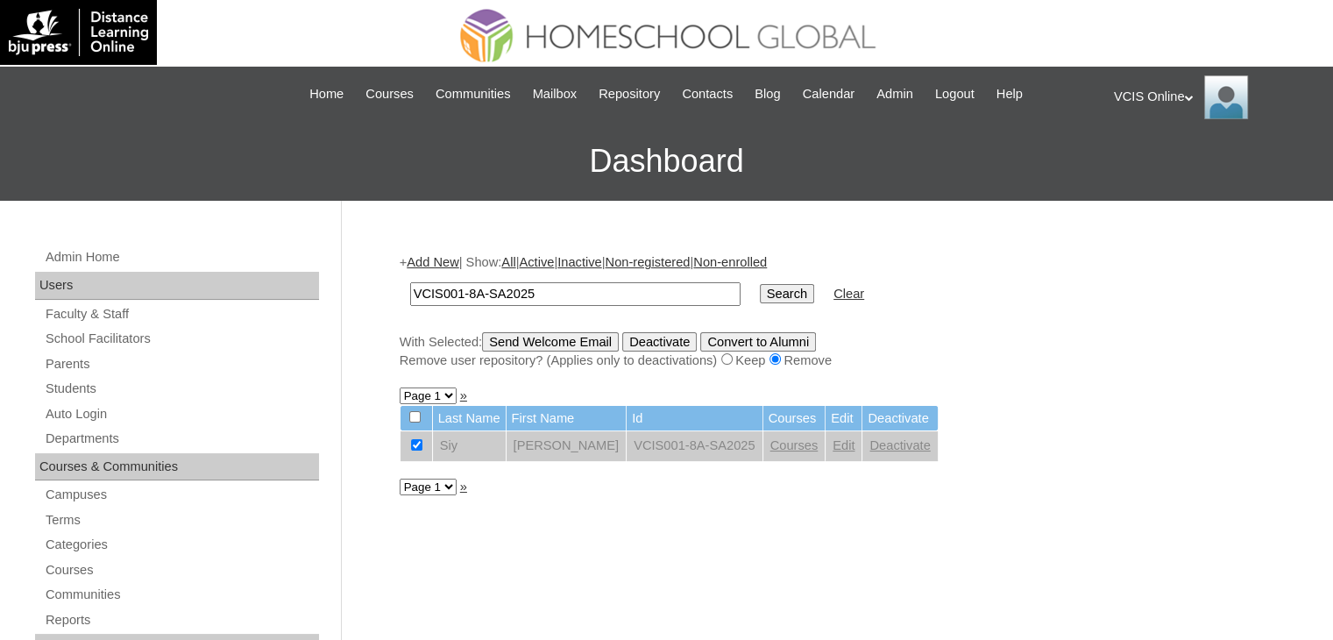
click at [760, 294] on input "Search" at bounding box center [787, 293] width 54 height 19
click at [826, 445] on td "Edit" at bounding box center [844, 446] width 36 height 30
click at [870, 446] on link "Deactivate" at bounding box center [900, 445] width 60 height 14
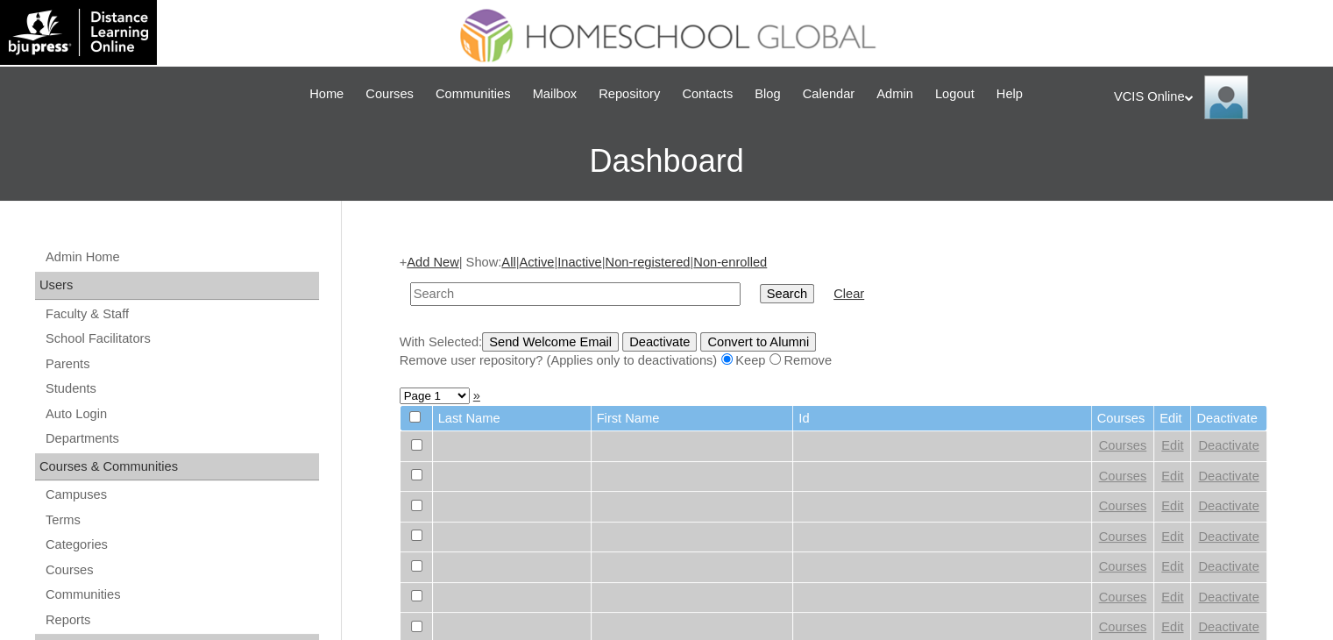
click at [512, 422] on td "Last Name" at bounding box center [512, 418] width 158 height 25
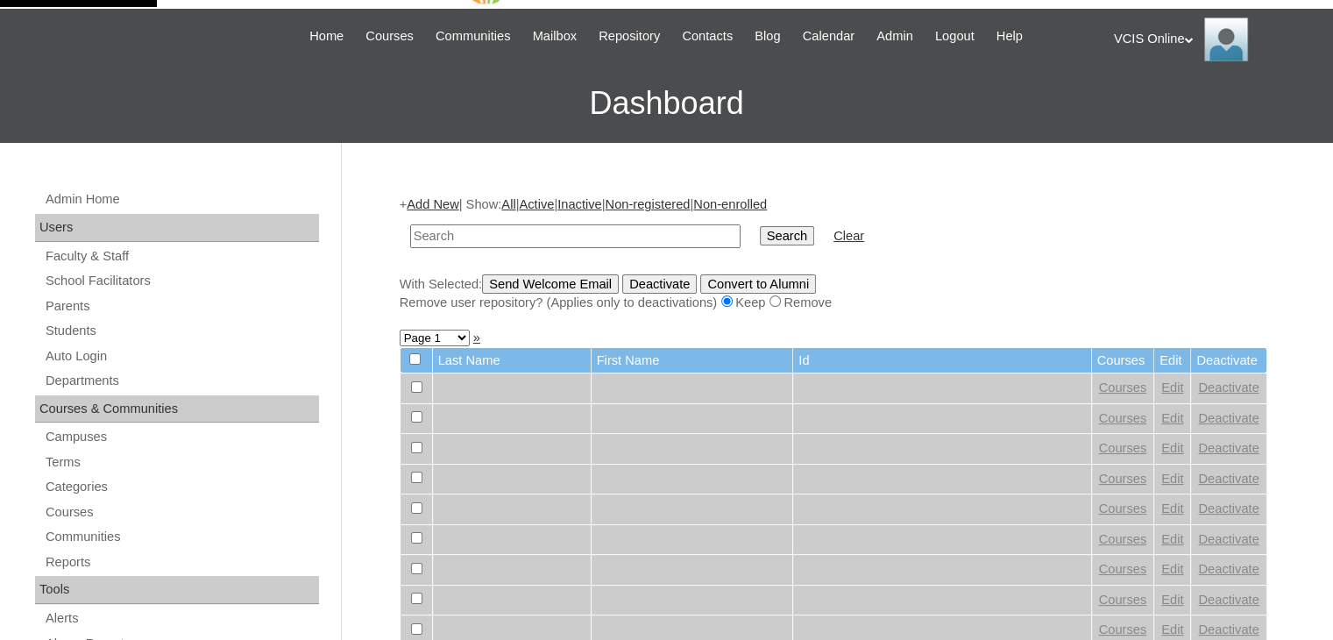
scroll to position [53, 0]
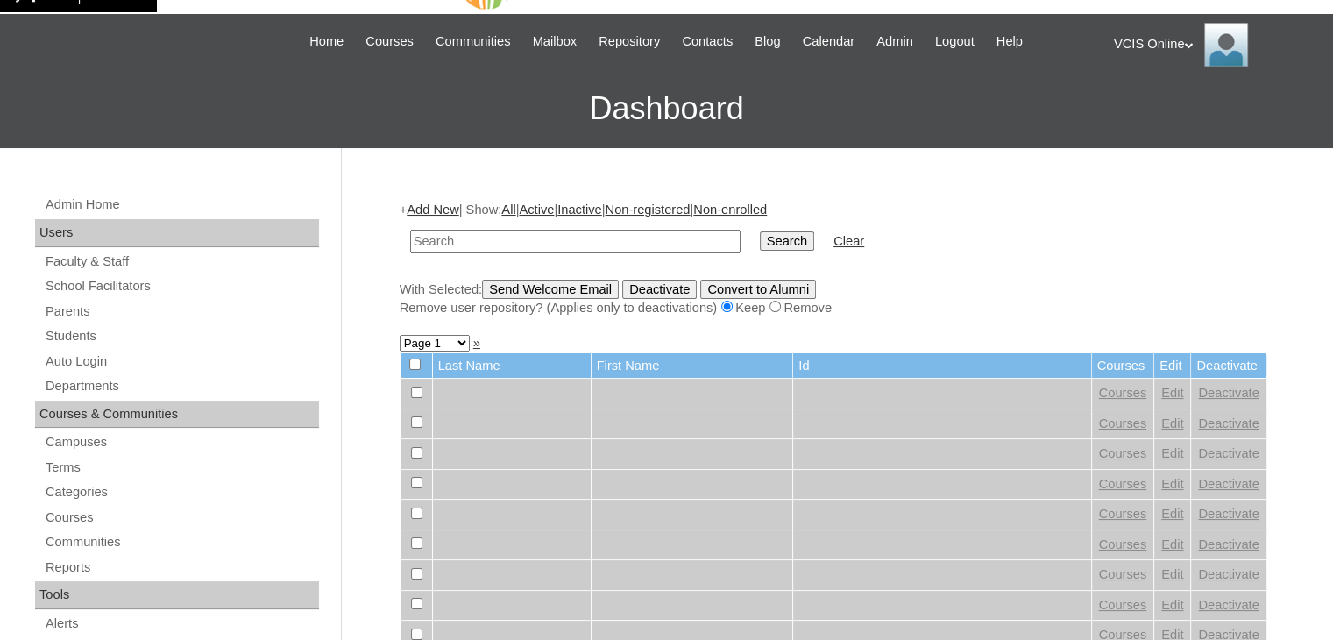
click at [543, 238] on input "text" at bounding box center [575, 242] width 330 height 24
paste input "VCIS001-8A-SA2025"
type input "VCIS001-8A-SA2025"
click at [751, 228] on td "Search" at bounding box center [787, 241] width 72 height 41
click at [760, 241] on input "Search" at bounding box center [787, 240] width 54 height 19
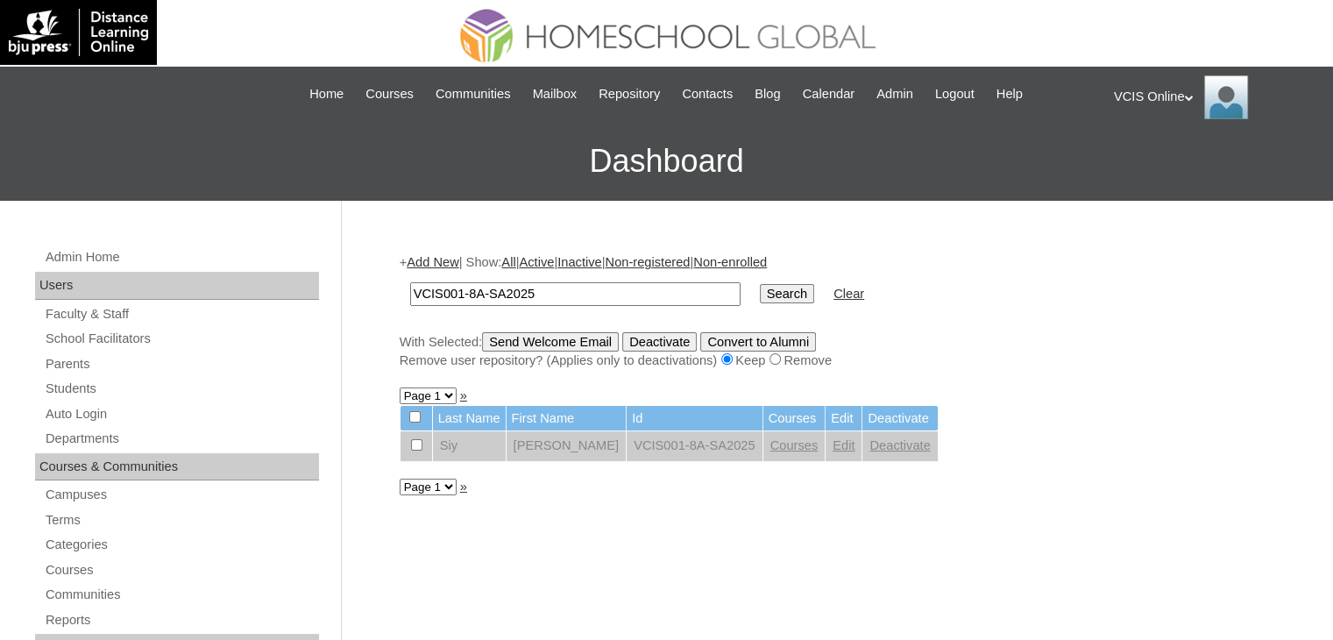
scroll to position [30, 0]
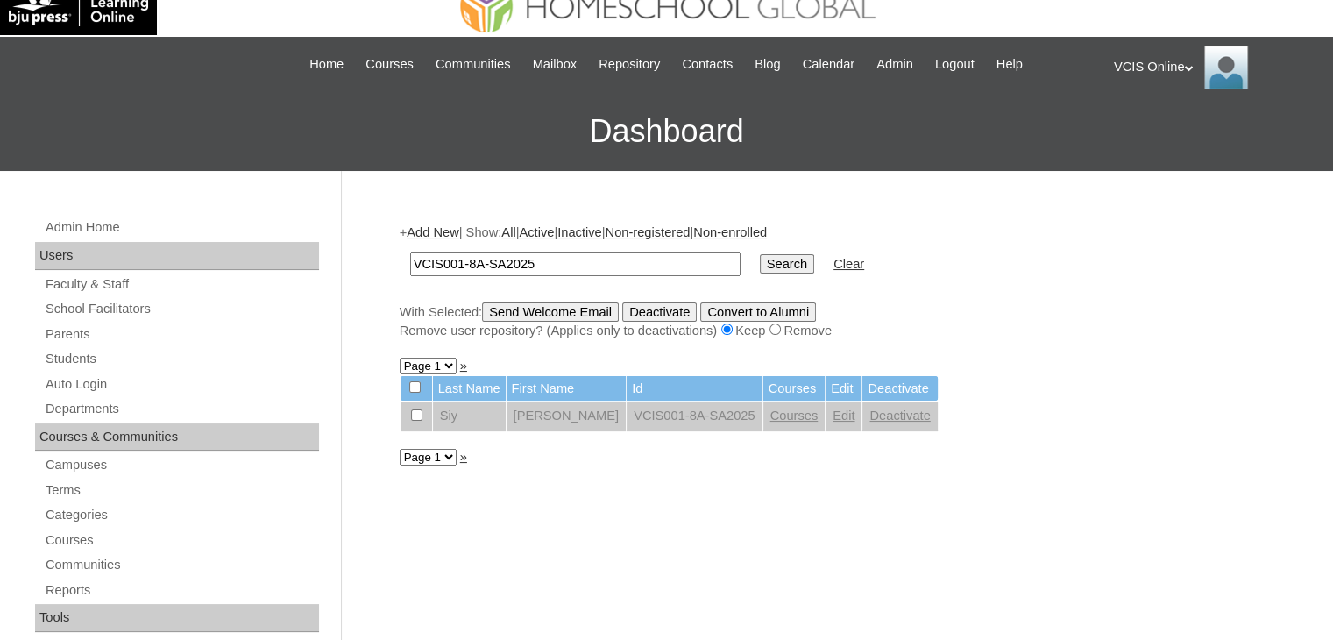
click at [415, 417] on input "checkbox" at bounding box center [416, 414] width 11 height 11
checkbox input "true"
click at [671, 312] on input "Deactivate" at bounding box center [659, 311] width 75 height 19
